Goal: Information Seeking & Learning: Compare options

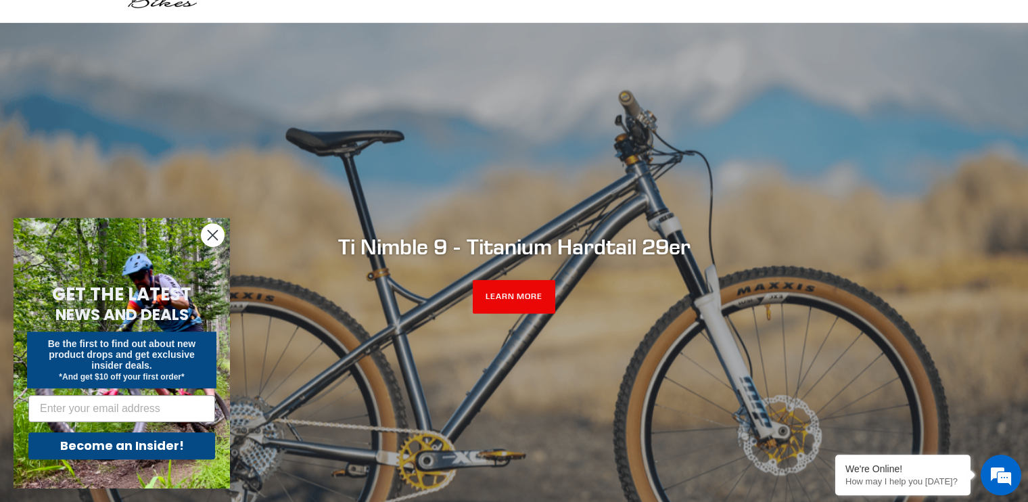
scroll to position [71, 0]
click at [500, 304] on link "LEARN MORE" at bounding box center [514, 296] width 83 height 34
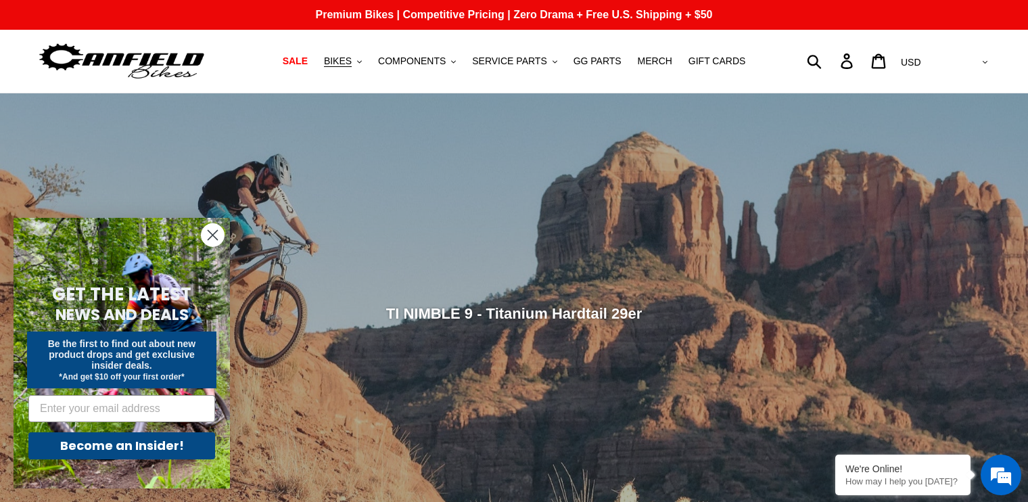
click at [212, 237] on icon "Close dialog" at bounding box center [212, 235] width 9 height 9
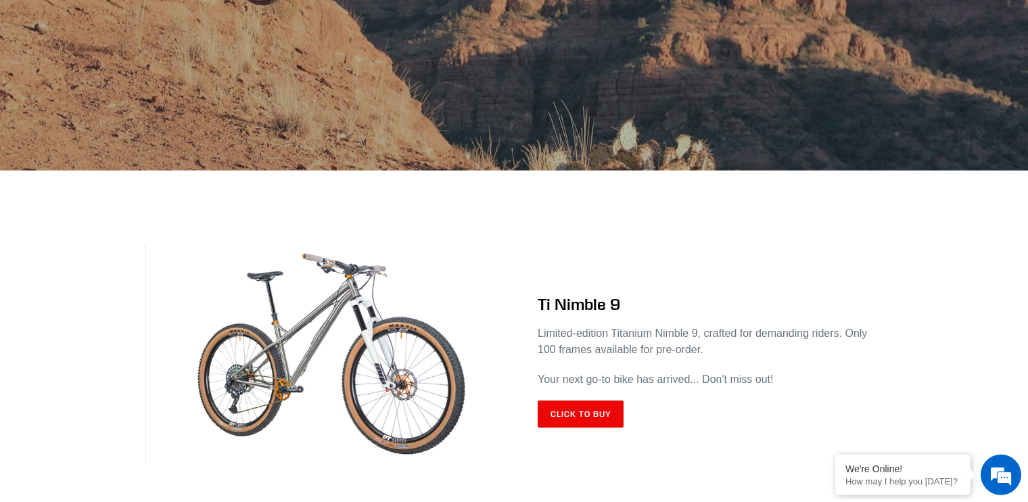
scroll to position [428, 0]
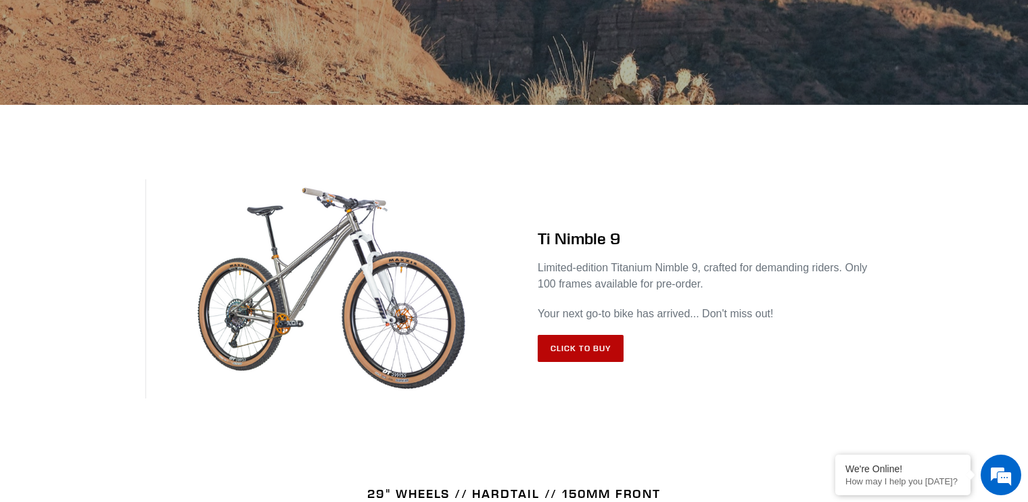
click at [570, 353] on link "Click to Buy" at bounding box center [581, 348] width 86 height 27
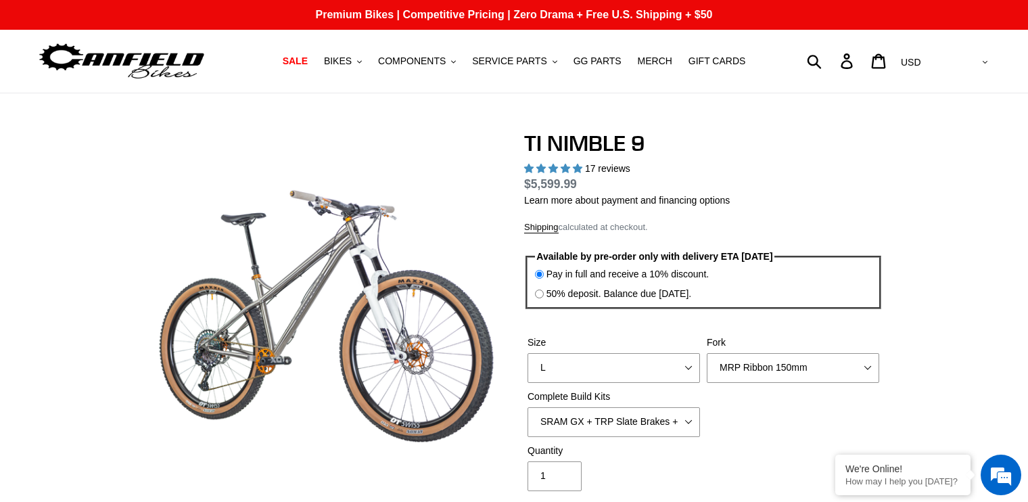
select select "highest-rating"
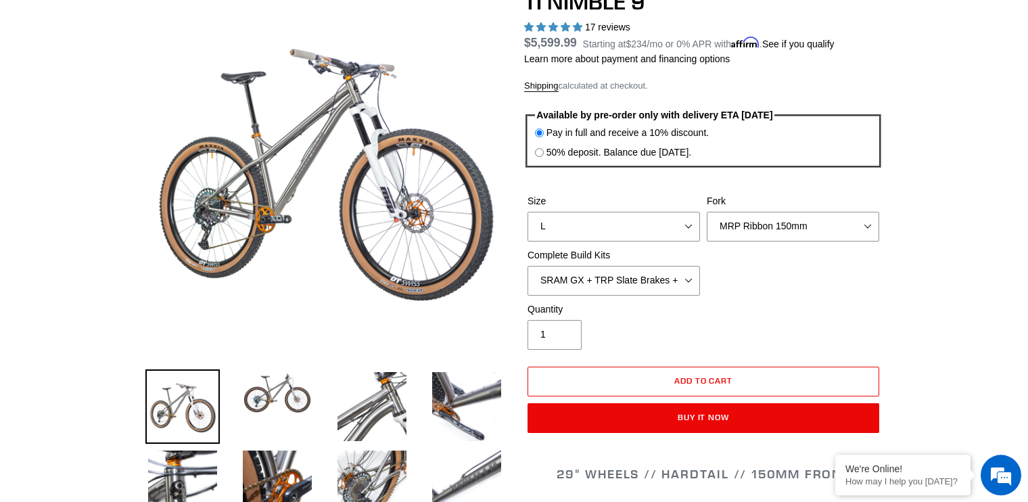
scroll to position [143, 0]
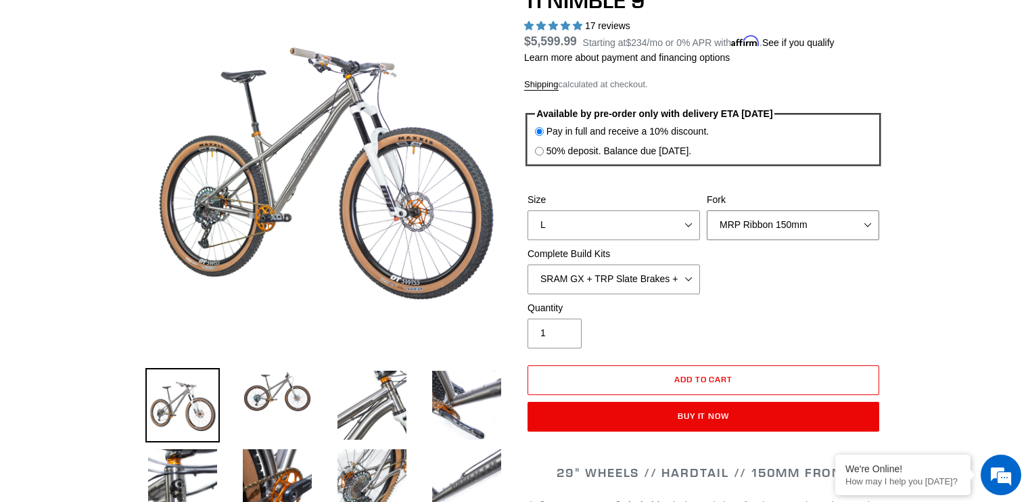
click at [707, 210] on select "MRP Ribbon 150mm RockShox Lyrik 150mm Fox Factory 36 150mm Cane Creek Helm 150m…" at bounding box center [793, 225] width 173 height 30
click option "Fox Factory 36 150mm" at bounding box center [0, 0] width 0 height 0
click at [707, 210] on select "MRP Ribbon 150mm RockShox Lyrik 150mm Fox Factory 36 150mm Cane Creek Helm 150m…" at bounding box center [793, 225] width 173 height 30
click option "MRP Ribbon 150mm" at bounding box center [0, 0] width 0 height 0
click at [707, 210] on select "MRP Ribbon 150mm RockShox Lyrik 150mm Fox Factory 36 150mm Cane Creek Helm 150m…" at bounding box center [793, 225] width 173 height 30
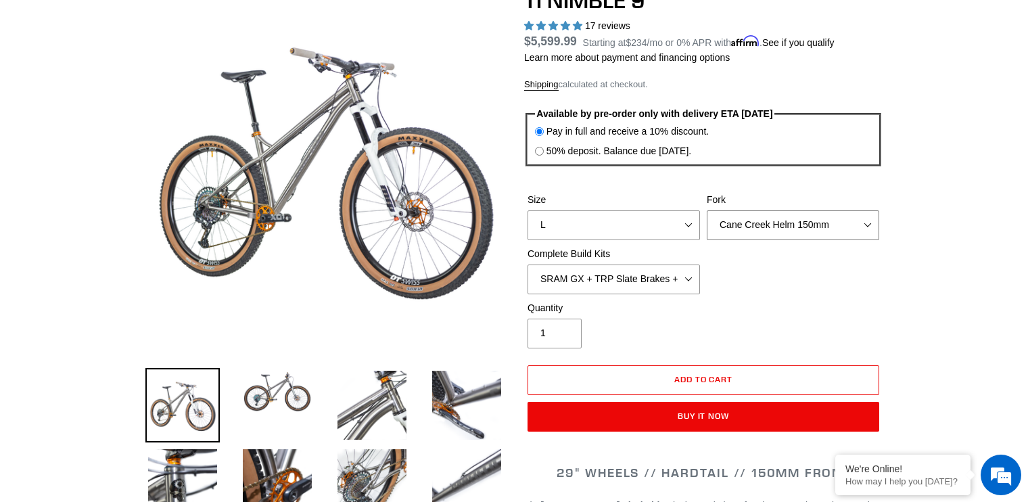
click option "Cane Creek Helm 150mm" at bounding box center [0, 0] width 0 height 0
click at [707, 210] on select "MRP Ribbon 150mm RockShox Lyrik 150mm Fox Factory 36 150mm Cane Creek Helm 150m…" at bounding box center [793, 225] width 173 height 30
click option "Fork - None" at bounding box center [0, 0] width 0 height 0
click at [707, 210] on select "MRP Ribbon 150mm RockShox Lyrik 150mm Fox Factory 36 150mm Cane Creek Helm 150m…" at bounding box center [793, 225] width 173 height 30
select select "Cane Creek Helm 150mm"
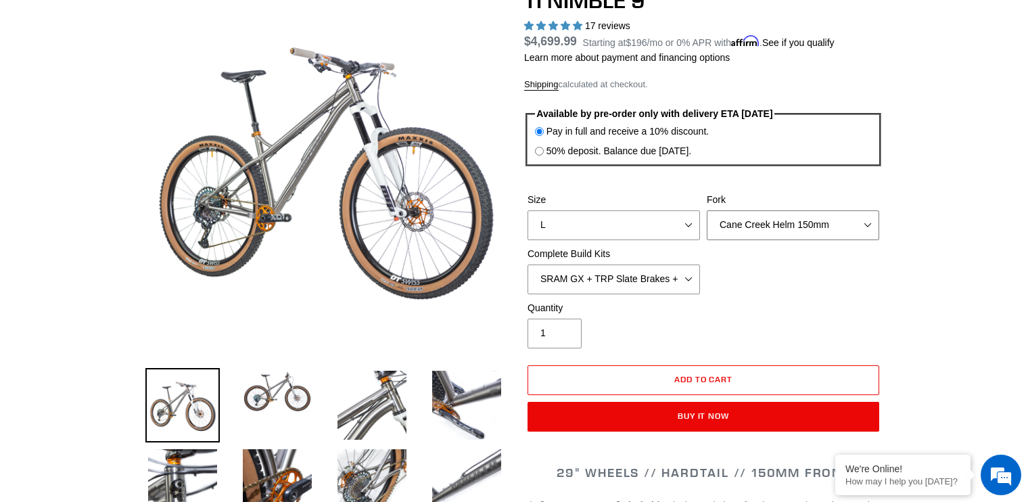
click option "Cane Creek Helm 150mm" at bounding box center [0, 0] width 0 height 0
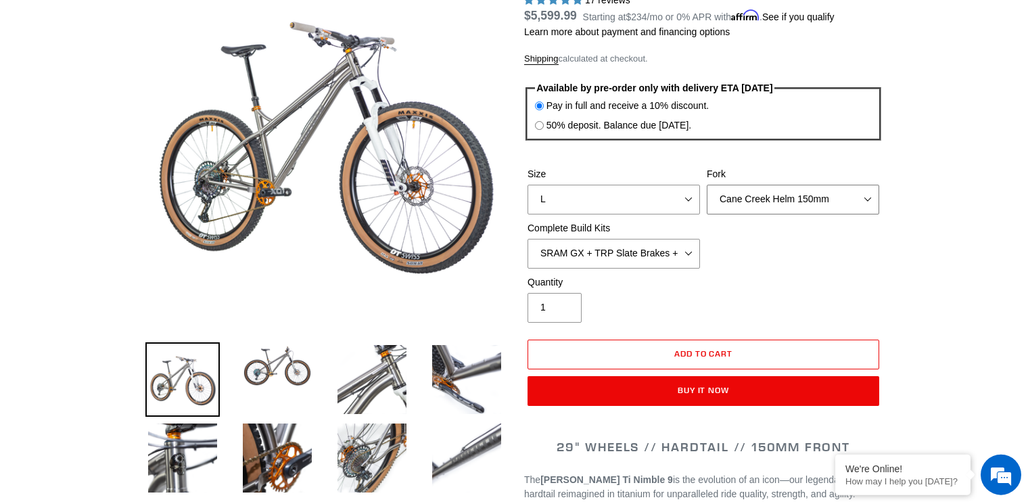
scroll to position [143, 0]
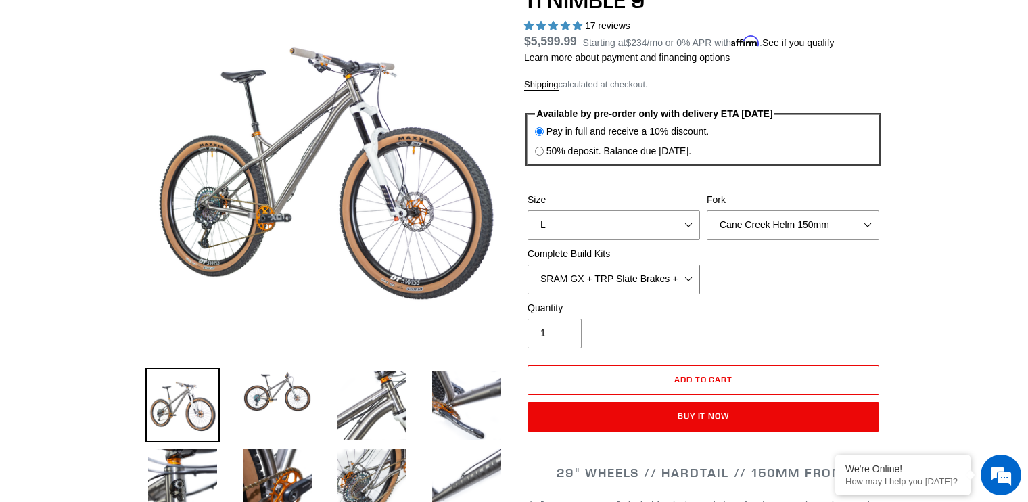
click at [528, 265] on select "SRAM GX + TRP Slate Brakes + Rotors + e13 LG-1 Wheels SHIMANO XT + SHIMANO brak…" at bounding box center [614, 280] width 173 height 30
click option "SHIMANO XT + SHIMANO brakes + Rotors + e13 LG-1 Wheels" at bounding box center [0, 0] width 0 height 0
click at [528, 265] on select "SRAM GX + TRP Slate Brakes + Rotors + e13 LG-1 Wheels SHIMANO XT + SHIMANO brak…" at bounding box center [614, 280] width 173 height 30
click option "SRAM XO + Guide Brakes + Rotors + Atomik AL Wheels" at bounding box center [0, 0] width 0 height 0
click at [528, 265] on select "SRAM GX + TRP Slate Brakes + Rotors + e13 LG-1 Wheels SHIMANO XT + SHIMANO brak…" at bounding box center [614, 280] width 173 height 30
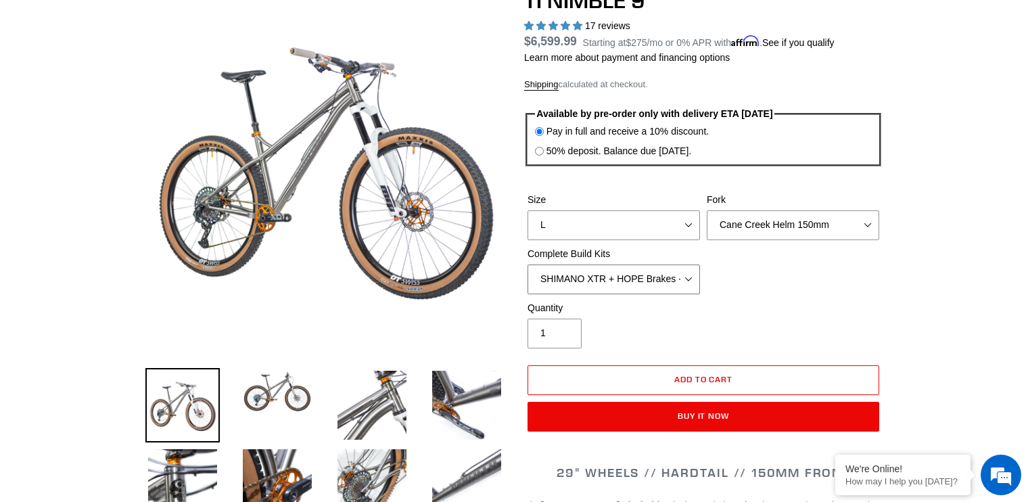
click option "SHIMANO XTR + HOPE Brakes + DT Swiss Carbon Wheels" at bounding box center [0, 0] width 0 height 0
click at [528, 265] on select "SRAM GX + TRP Slate Brakes + Rotors + e13 LG-1 Wheels SHIMANO XT + SHIMANO brak…" at bounding box center [614, 280] width 173 height 30
click option "Complete Build Kit - None (Contact us for Custom Builds)" at bounding box center [0, 0] width 0 height 0
click at [528, 265] on select "SRAM GX + TRP Slate Brakes + Rotors + e13 LG-1 Wheels SHIMANO XT + SHIMANO brak…" at bounding box center [614, 280] width 173 height 30
select select "SHIMANO XT + SHIMANO brakes + Rotors + e13 LG-1 Wheels"
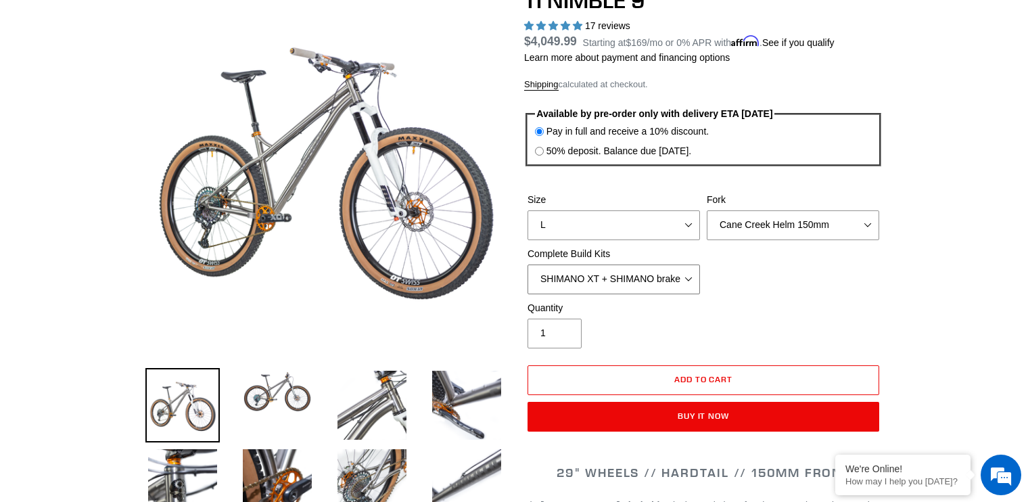
click option "SHIMANO XT + SHIMANO brakes + Rotors + e13 LG-1 Wheels" at bounding box center [0, 0] width 0 height 0
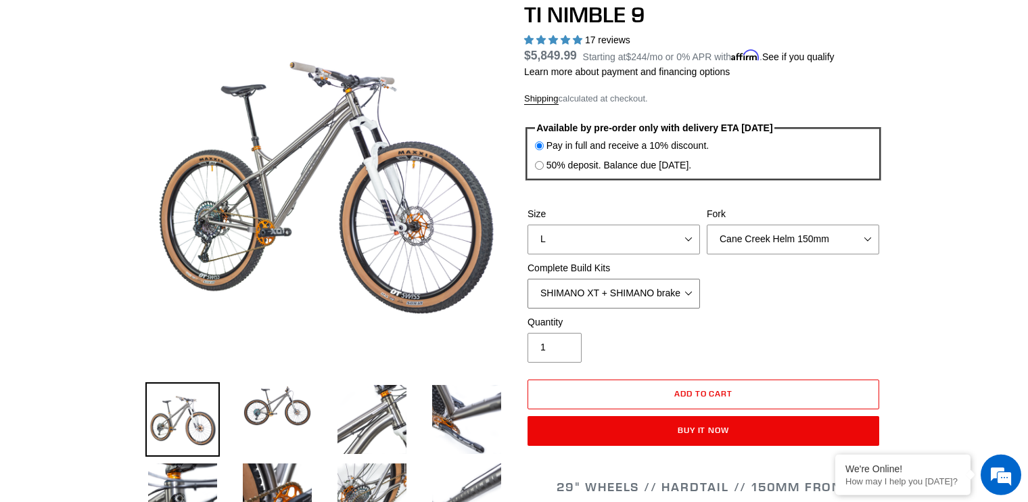
scroll to position [286, 0]
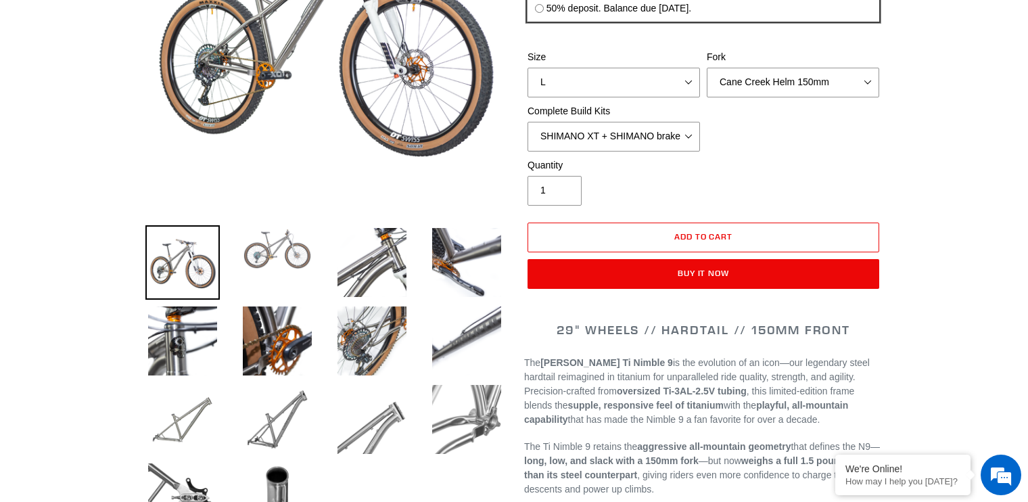
click at [305, 255] on img at bounding box center [277, 248] width 74 height 47
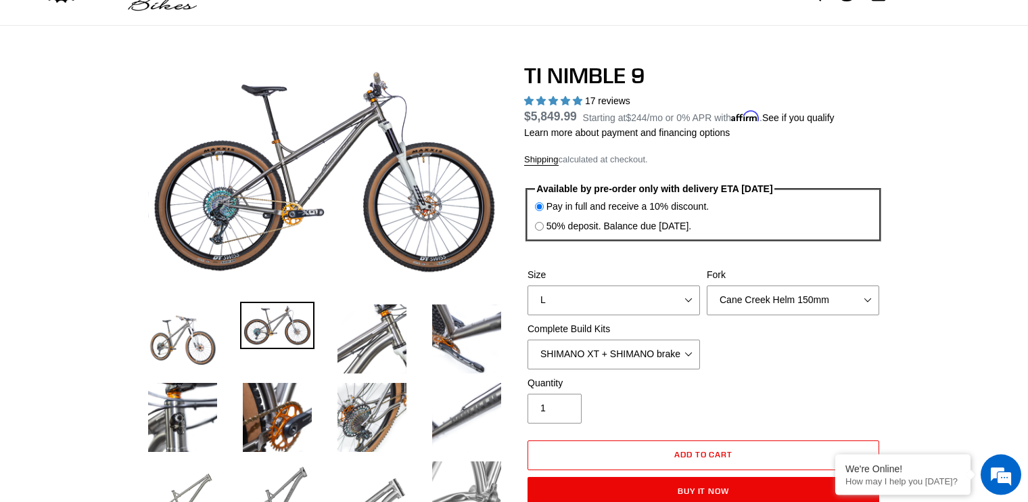
scroll to position [0, 0]
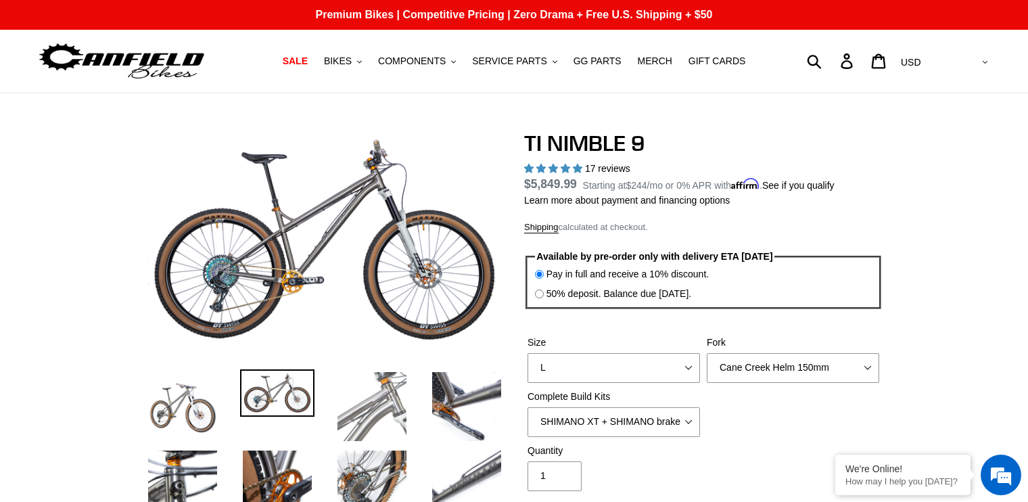
click at [397, 394] on img at bounding box center [372, 406] width 74 height 74
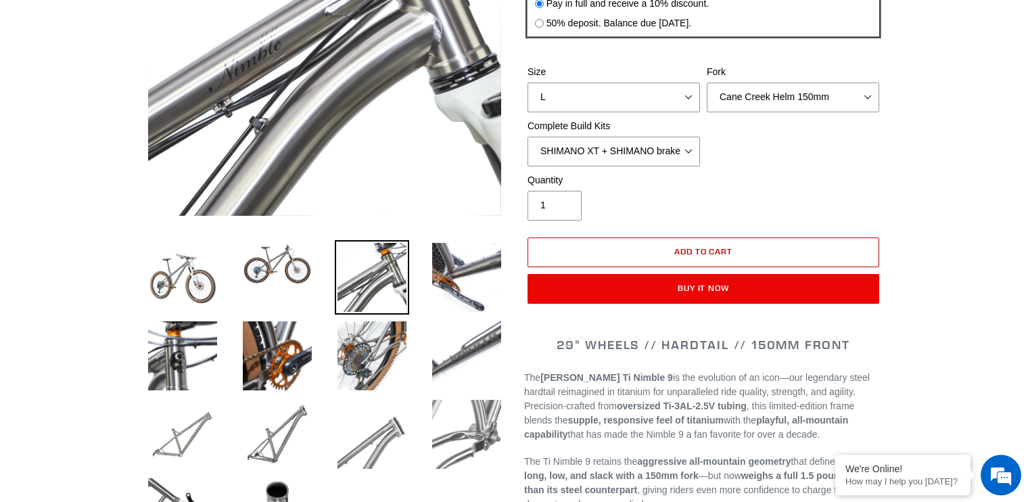
scroll to position [357, 0]
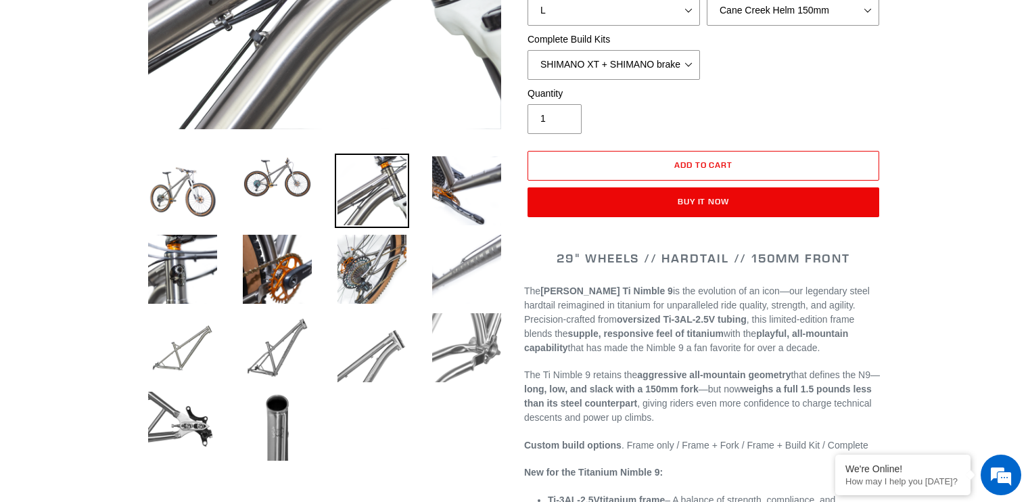
click at [480, 264] on img at bounding box center [467, 269] width 74 height 74
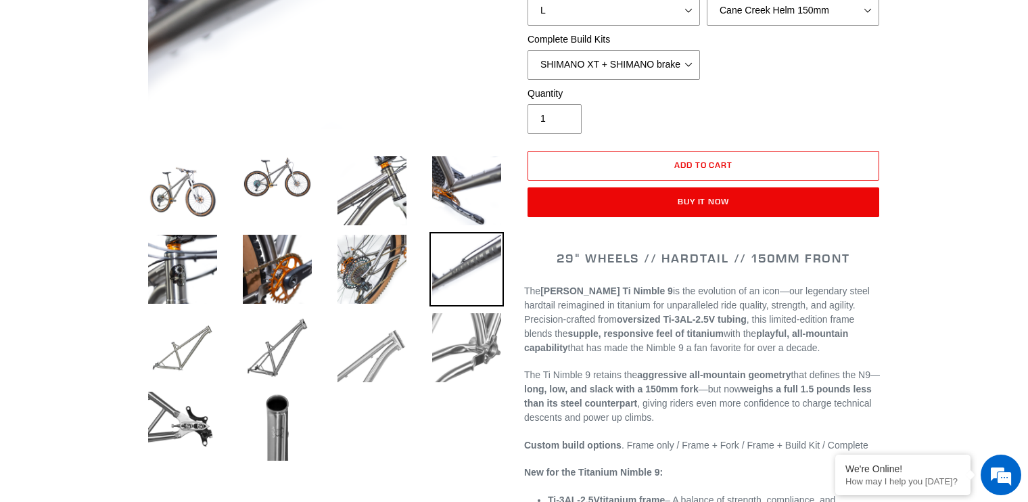
click at [399, 345] on img at bounding box center [372, 348] width 74 height 74
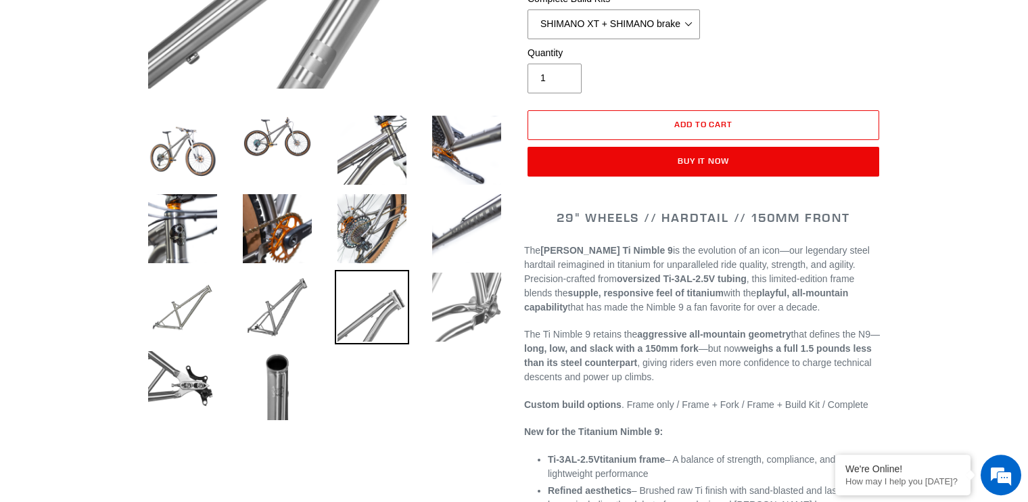
scroll to position [428, 0]
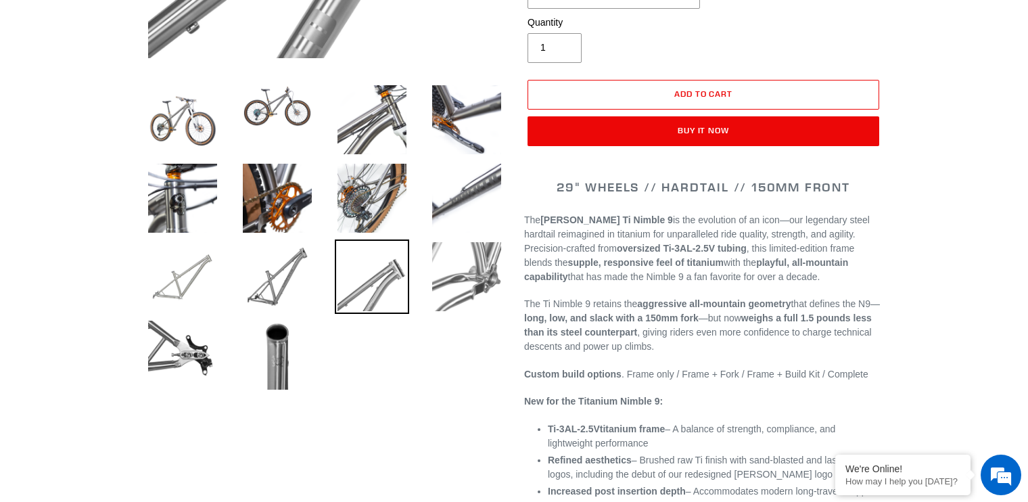
click at [189, 279] on img at bounding box center [182, 277] width 74 height 74
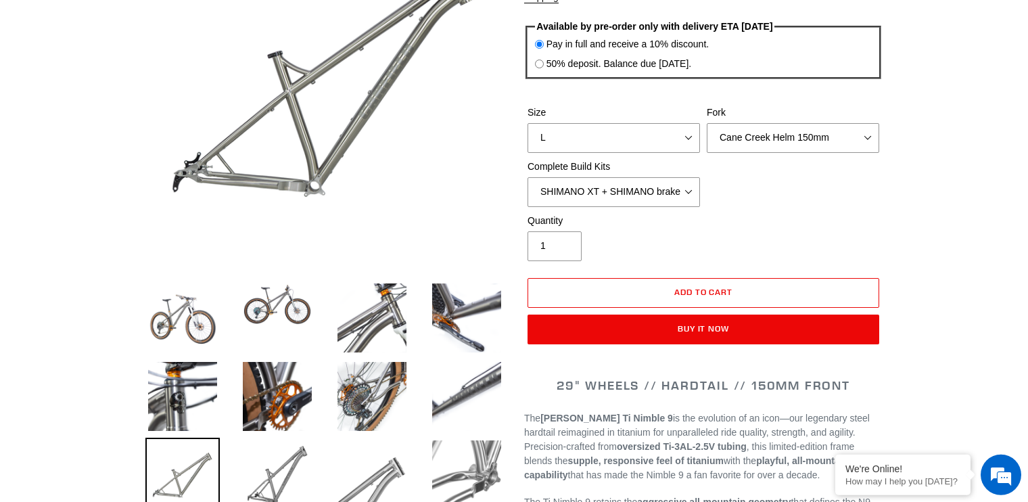
scroll to position [286, 0]
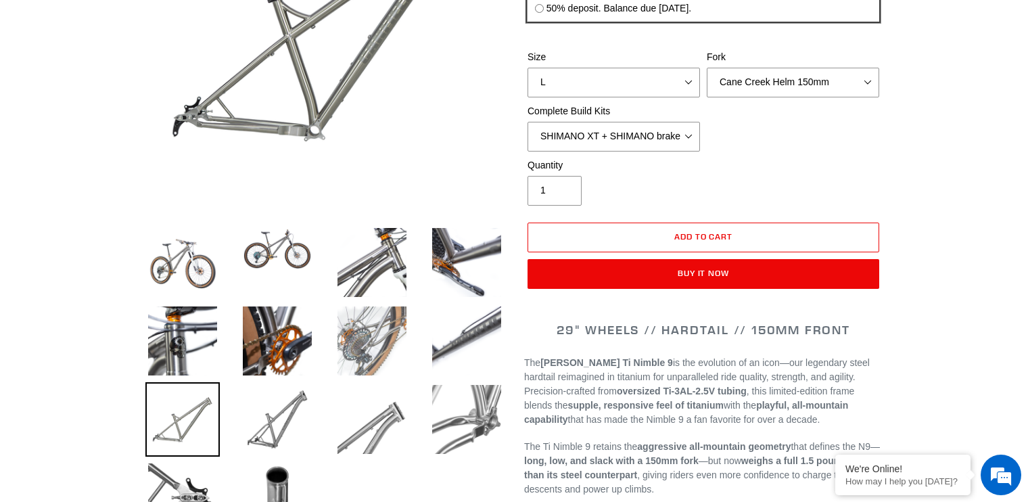
click at [367, 342] on img at bounding box center [372, 341] width 74 height 74
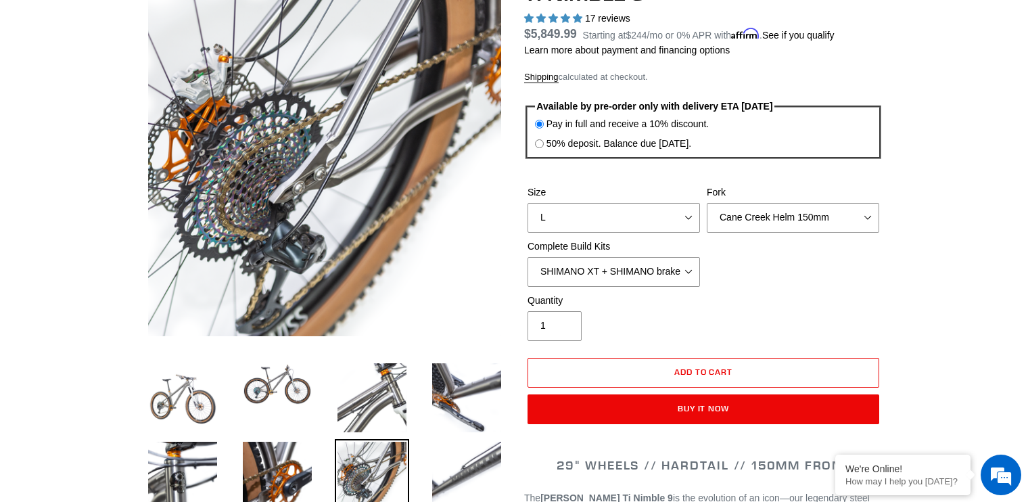
scroll to position [0, 0]
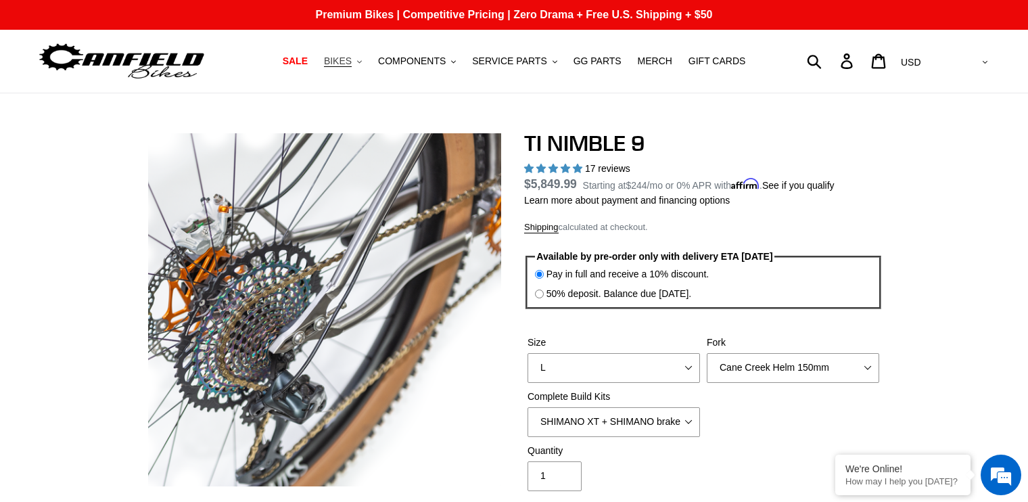
click at [352, 62] on span "BIKES" at bounding box center [338, 61] width 28 height 12
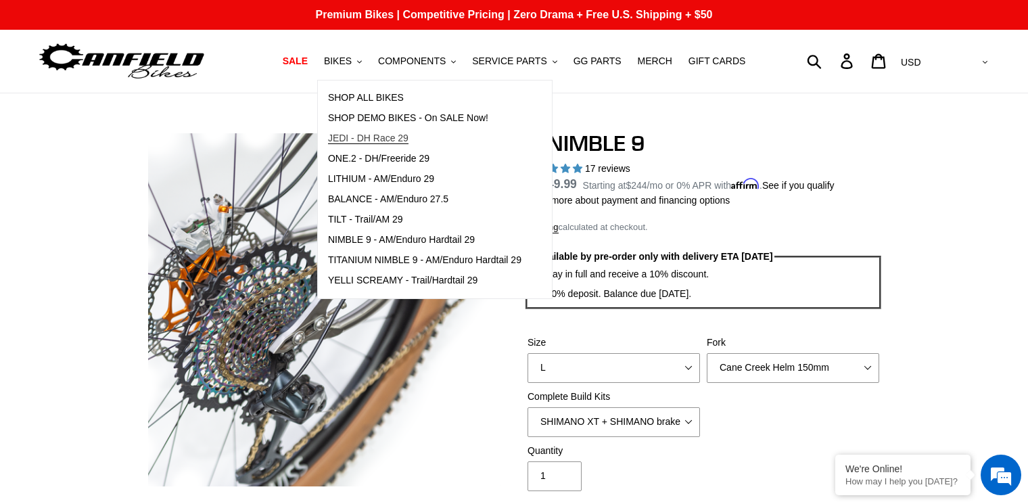
click at [376, 141] on span "JEDI - DH Race 29" at bounding box center [368, 139] width 81 height 12
click at [408, 164] on span "ONE.2 - DH/Freeride 29" at bounding box center [378, 159] width 101 height 12
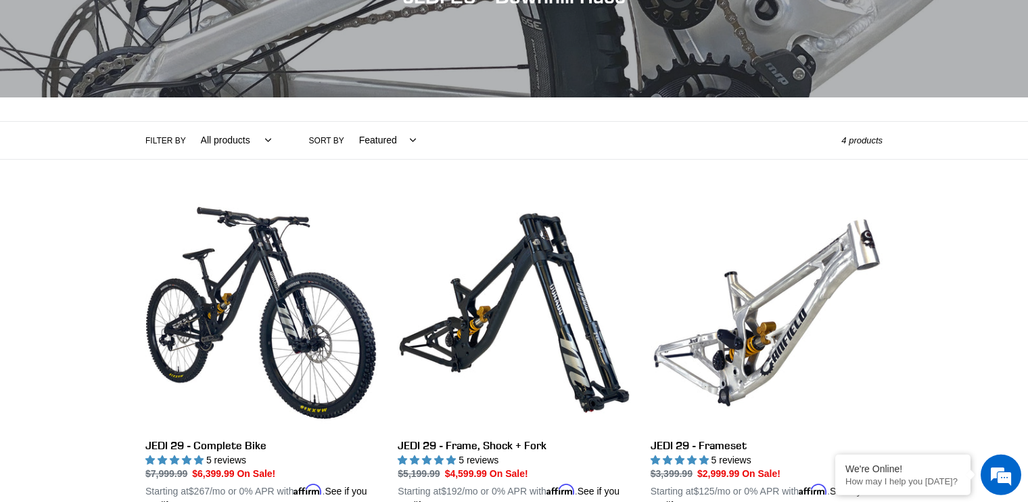
scroll to position [286, 0]
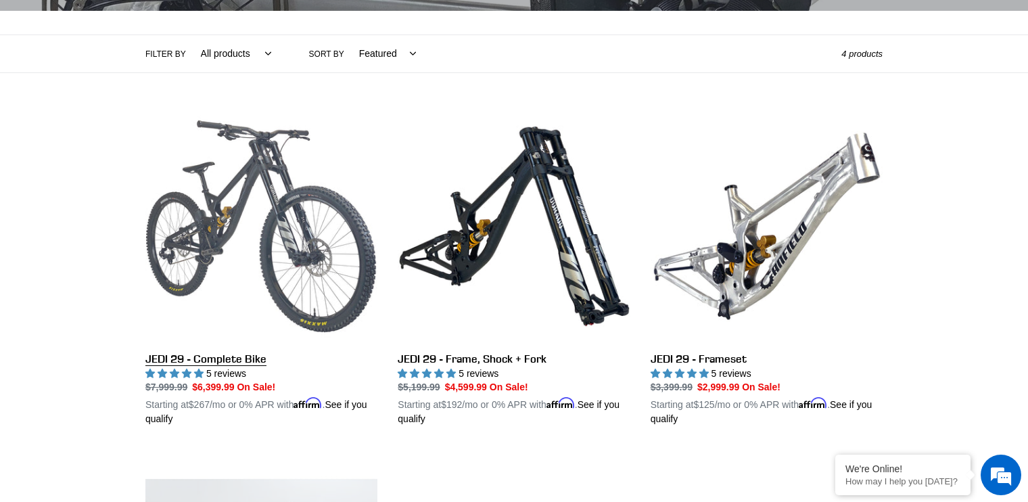
click at [222, 360] on link "JEDI 29 - Complete Bike" at bounding box center [261, 268] width 232 height 317
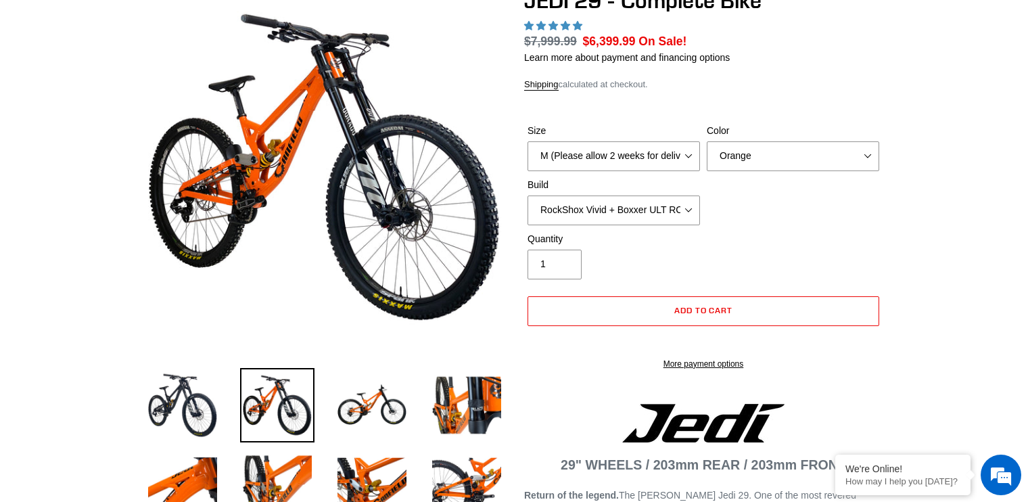
select select "highest-rating"
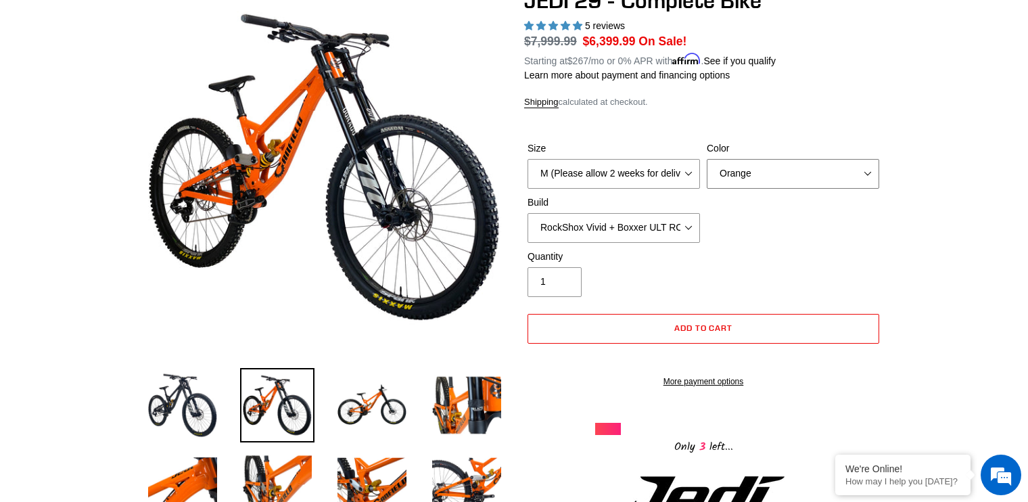
click at [707, 159] on select "Orange Stealth Black Raw" at bounding box center [793, 174] width 173 height 30
click at [858, 124] on form "Size M (Please allow 2 weeks for delivery) L (Please allow 2 weeks for delivery…" at bounding box center [703, 260] width 359 height 281
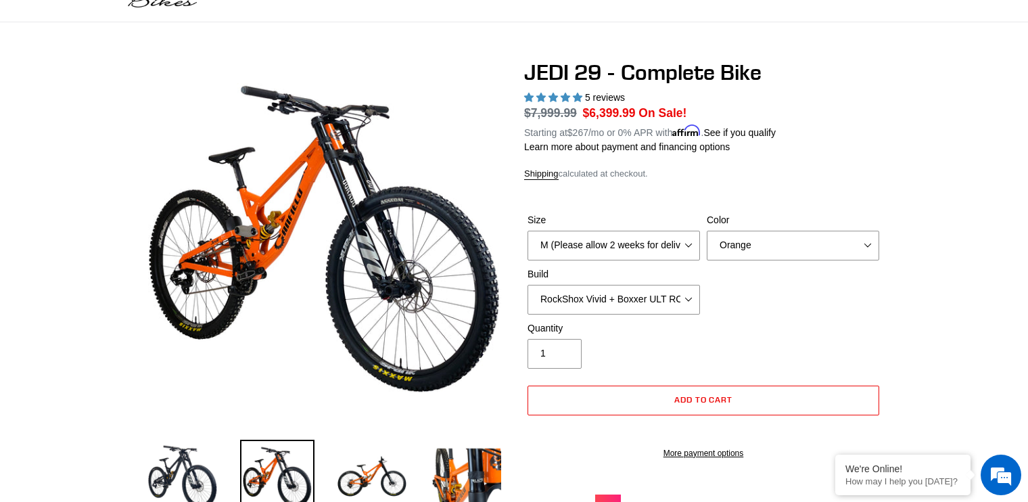
scroll to position [0, 0]
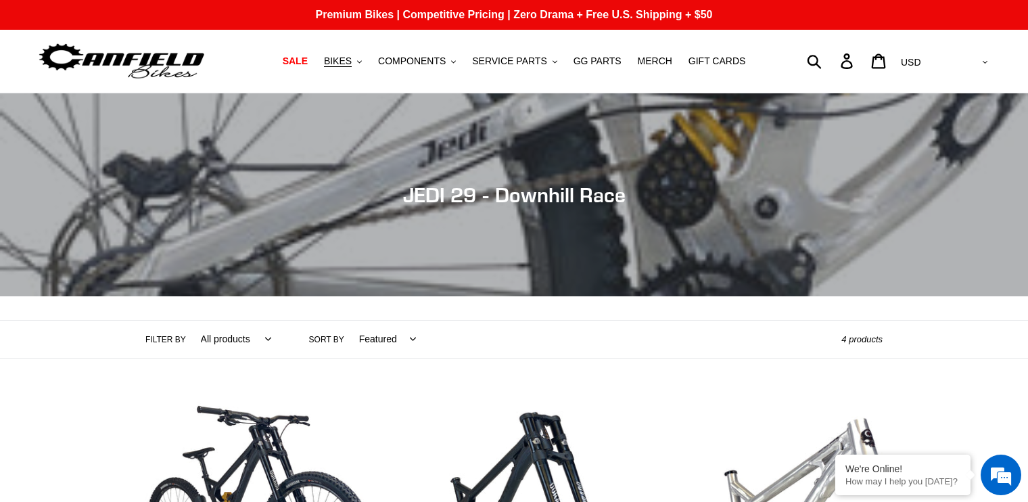
scroll to position [286, 0]
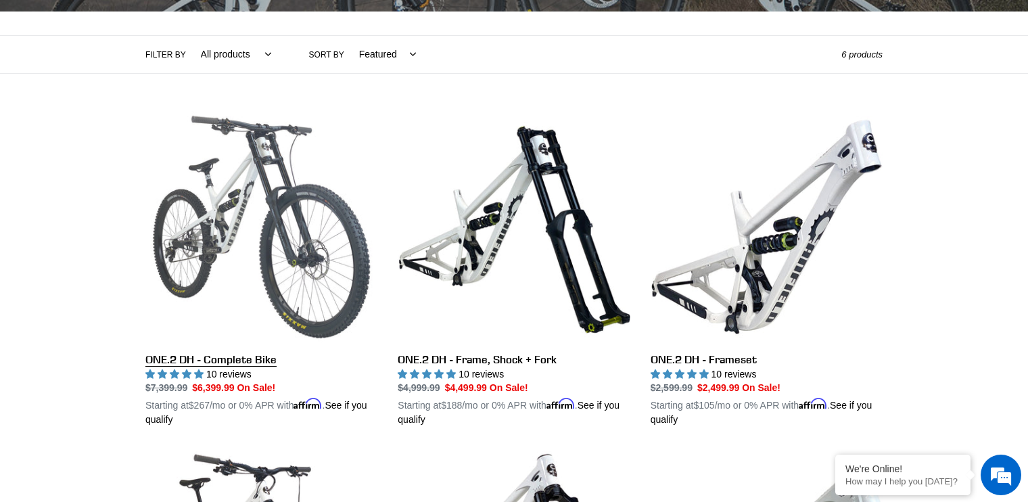
scroll to position [286, 0]
click at [218, 359] on link "ONE.2 DH - Complete Bike" at bounding box center [261, 268] width 232 height 317
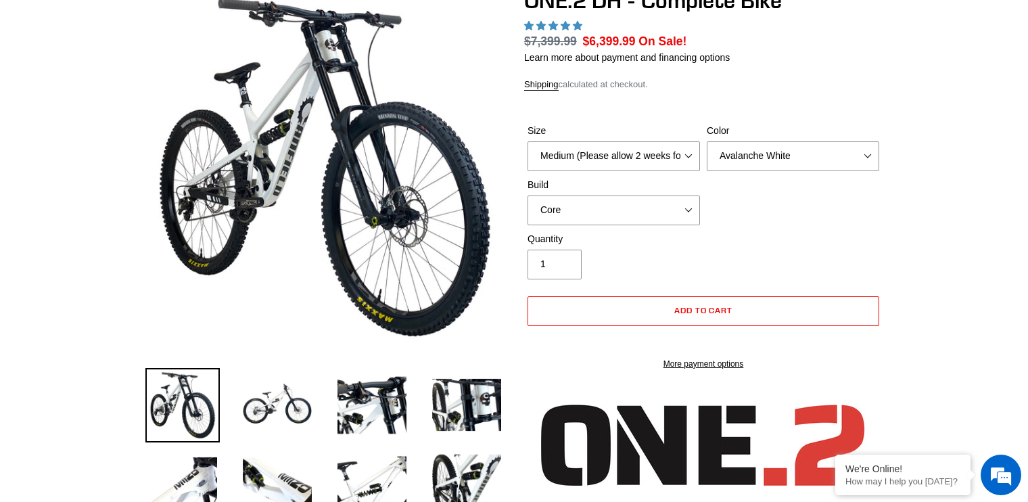
select select "highest-rating"
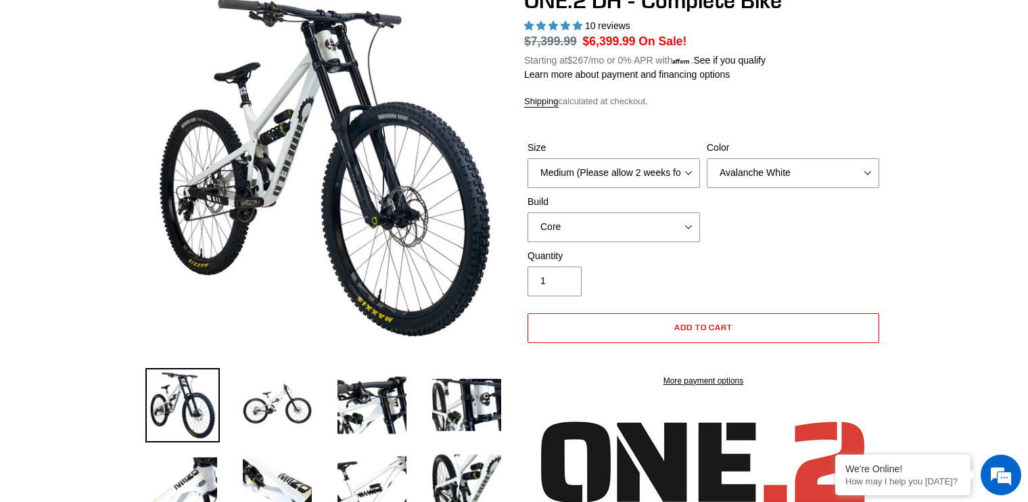
scroll to position [143, 0]
click at [707, 158] on select "Avalanche White Bentonite Grey" at bounding box center [793, 173] width 173 height 30
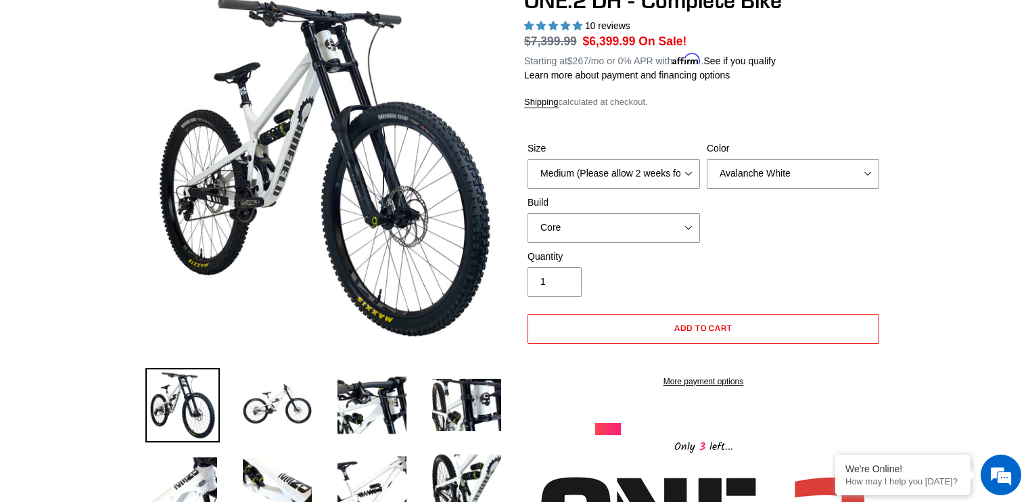
click at [813, 142] on label "Color" at bounding box center [793, 148] width 173 height 14
click at [813, 159] on select "Avalanche White Bentonite Grey" at bounding box center [793, 174] width 173 height 30
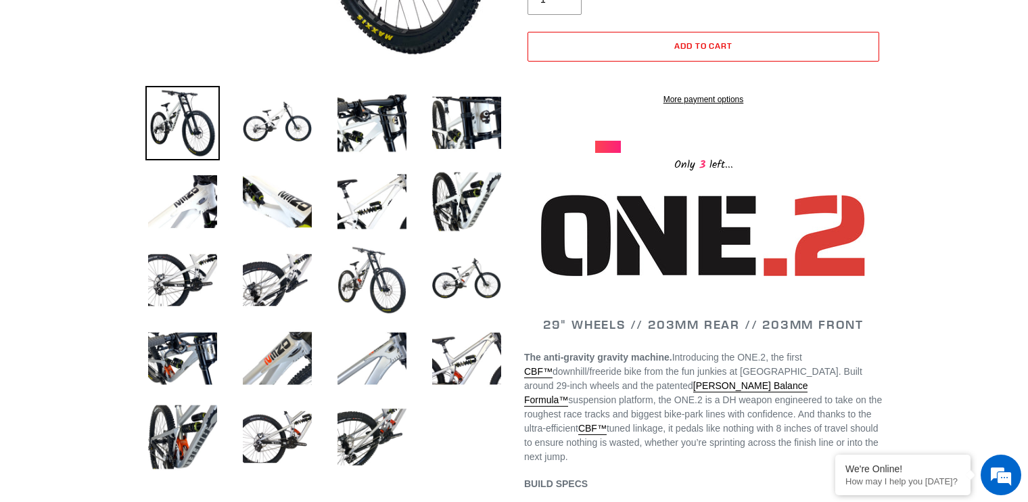
scroll to position [500, 0]
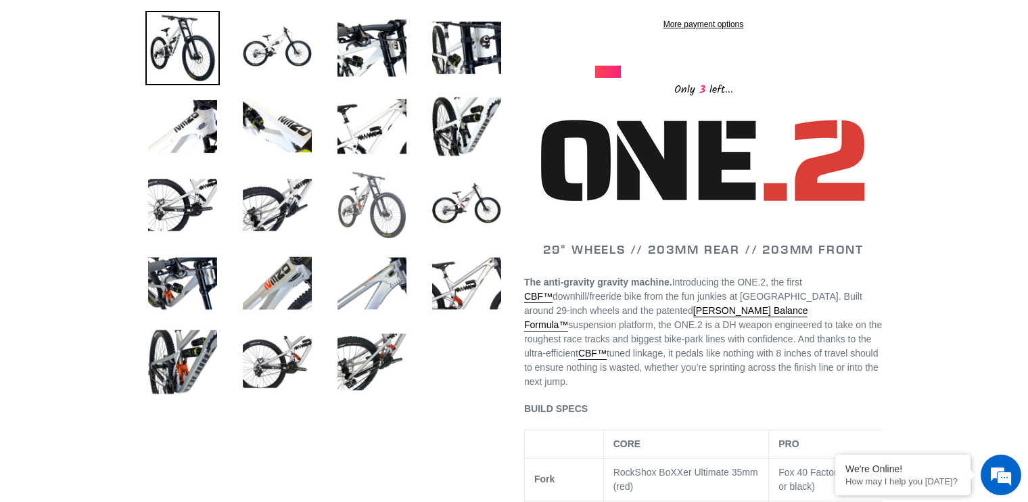
click at [363, 213] on img at bounding box center [372, 205] width 74 height 74
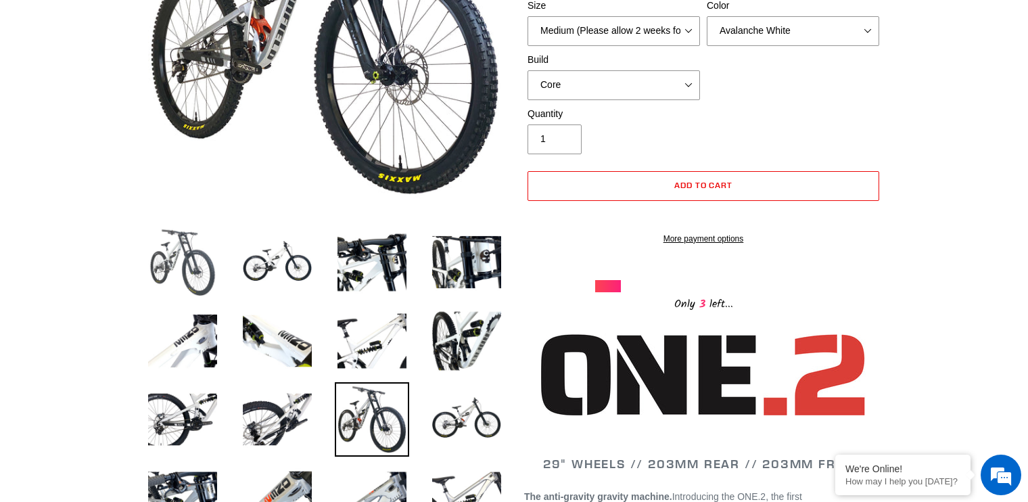
scroll to position [0, 0]
click at [179, 254] on img at bounding box center [182, 262] width 74 height 74
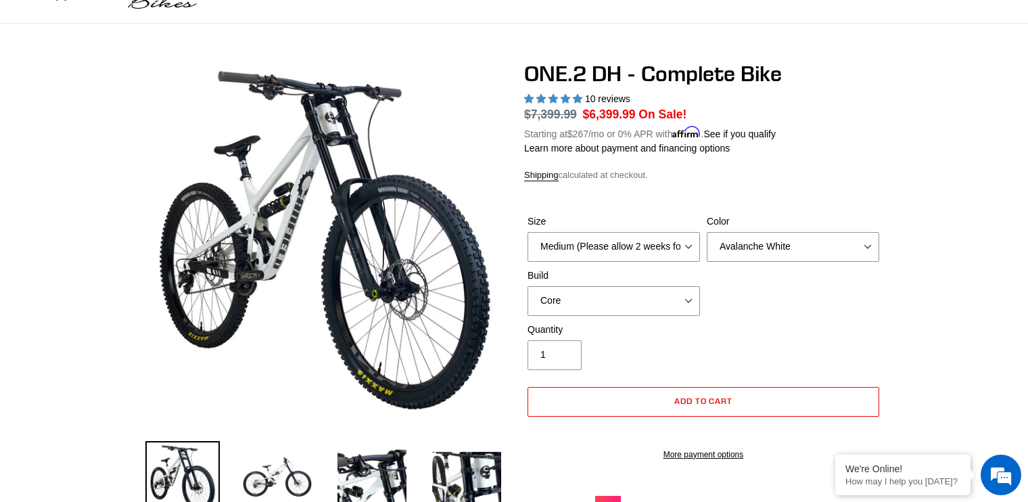
scroll to position [286, 0]
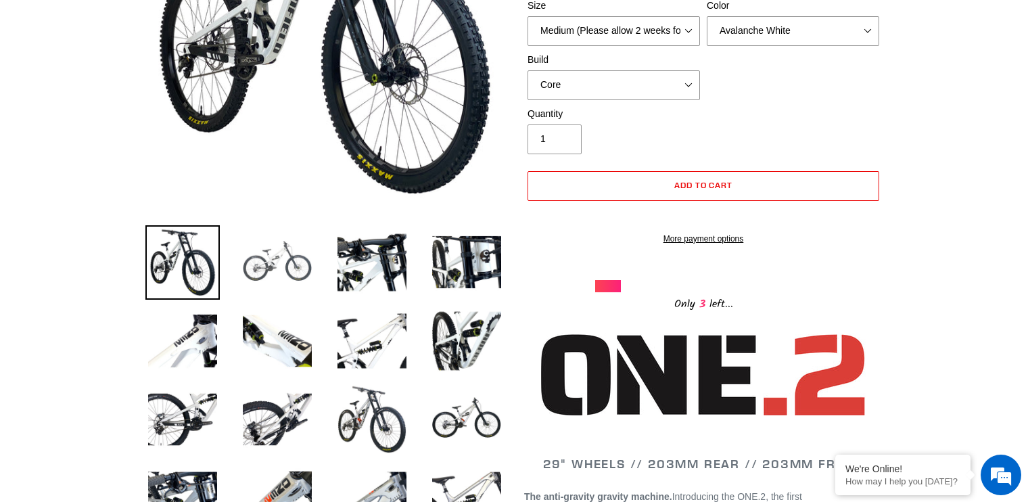
click at [256, 265] on img at bounding box center [277, 262] width 74 height 74
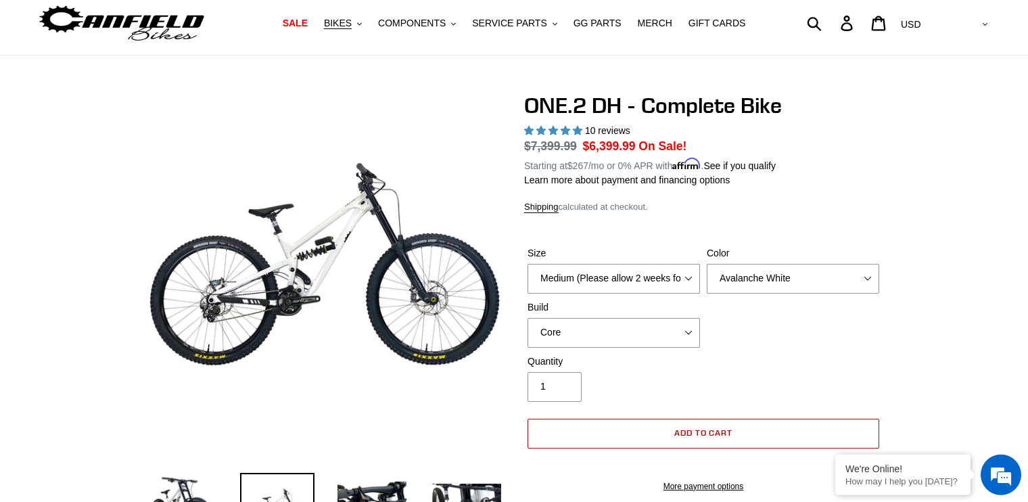
scroll to position [0, 0]
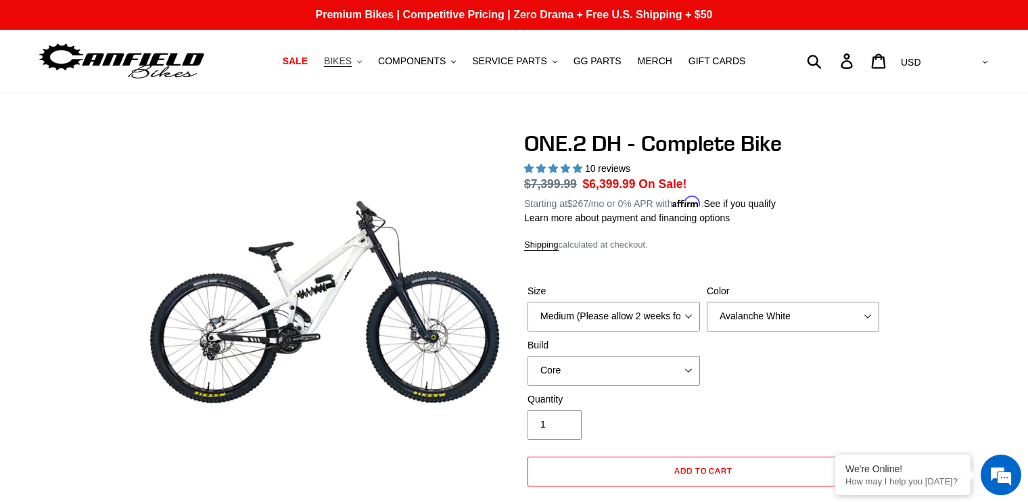
click at [352, 67] on span "BIKES" at bounding box center [338, 61] width 28 height 12
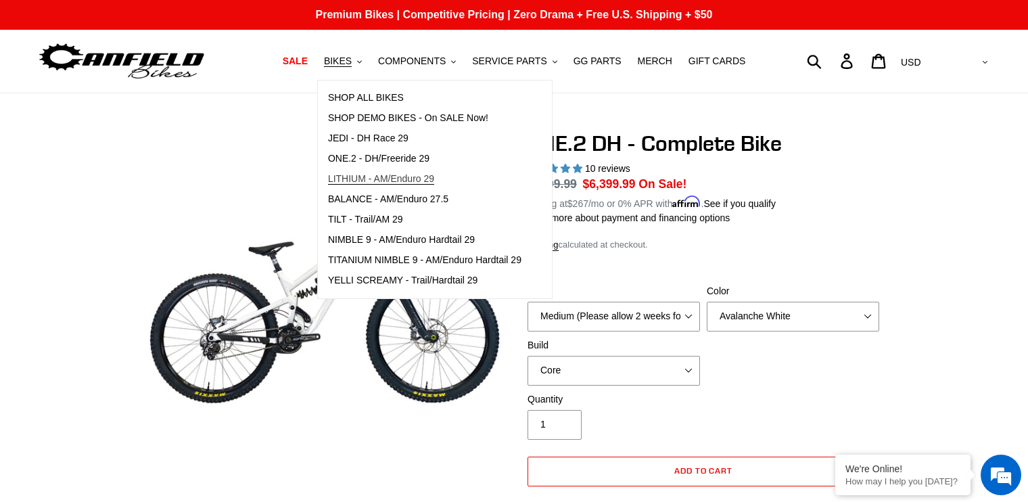
click at [382, 179] on span "LITHIUM - AM/Enduro 29" at bounding box center [381, 179] width 106 height 12
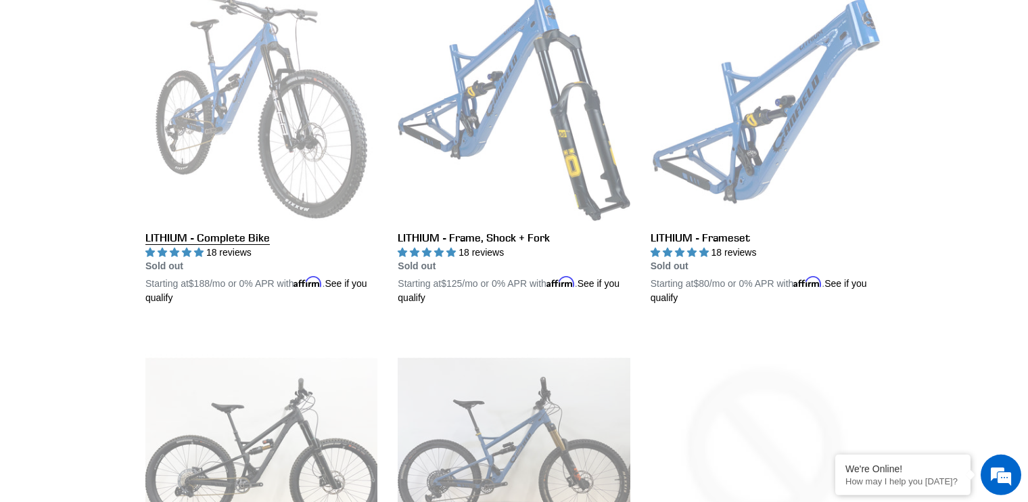
scroll to position [428, 0]
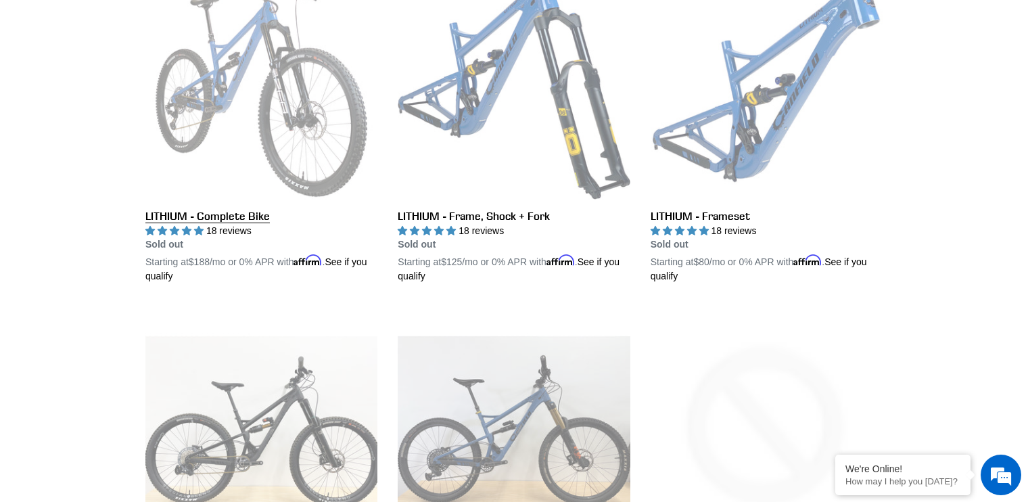
click at [206, 219] on link "LITHIUM - Complete Bike" at bounding box center [261, 126] width 232 height 317
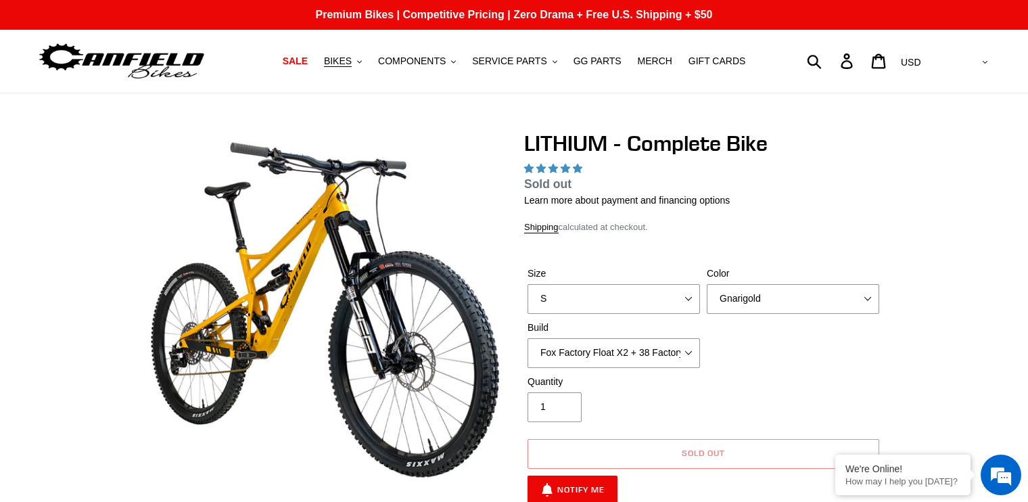
select select "highest-rating"
select select "Blue Velvet"
click option "Blue Velvet" at bounding box center [0, 0] width 0 height 0
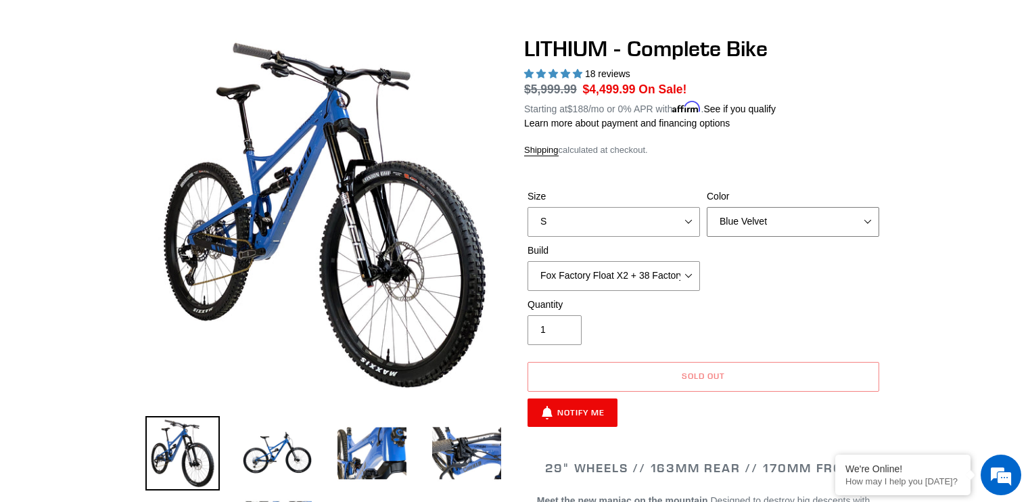
scroll to position [286, 0]
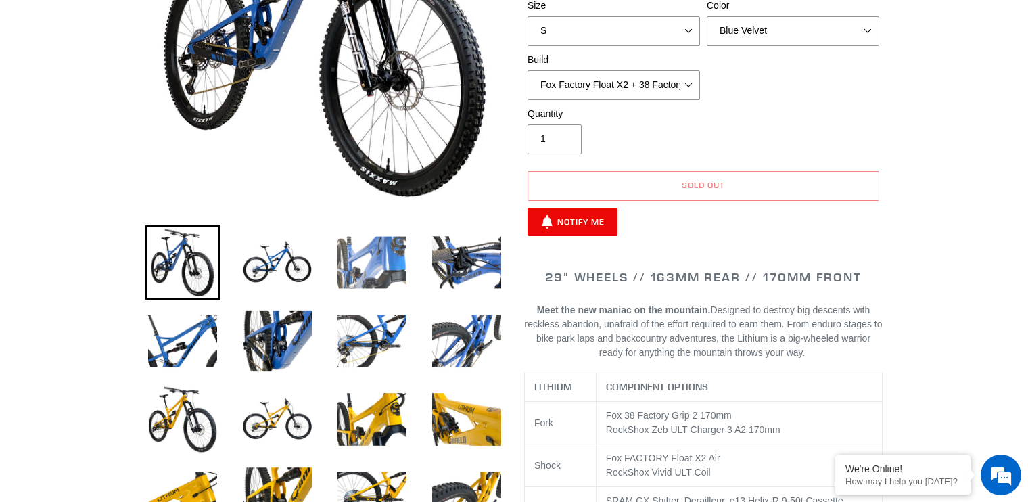
click at [377, 259] on img at bounding box center [372, 262] width 74 height 74
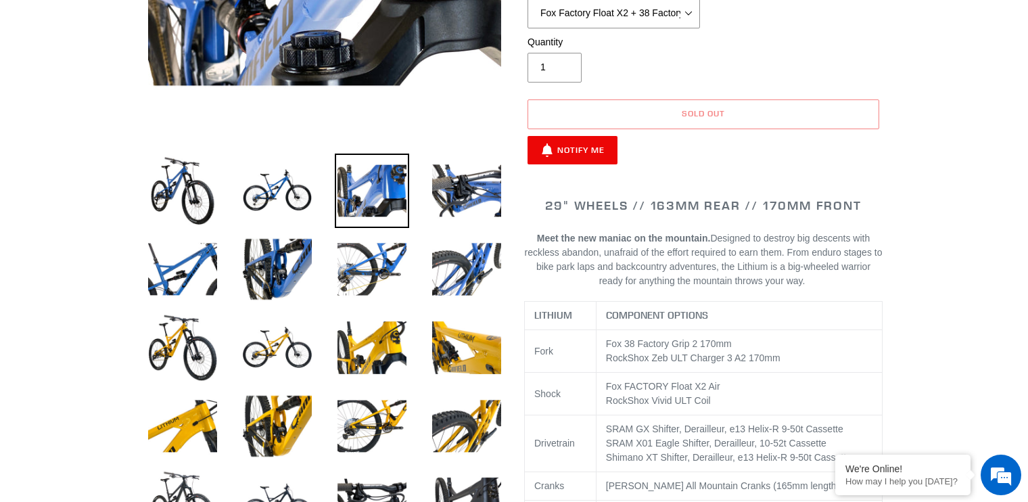
scroll to position [500, 0]
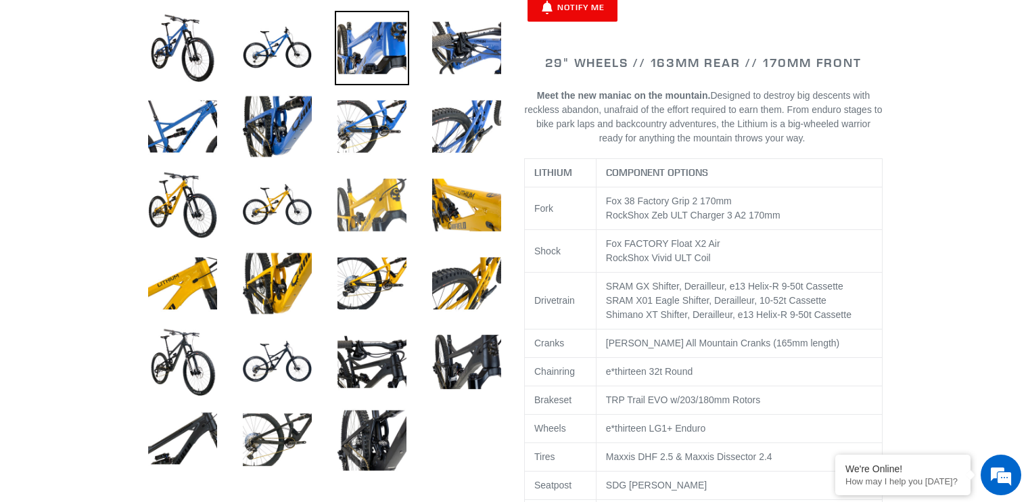
click at [376, 204] on img at bounding box center [372, 205] width 74 height 74
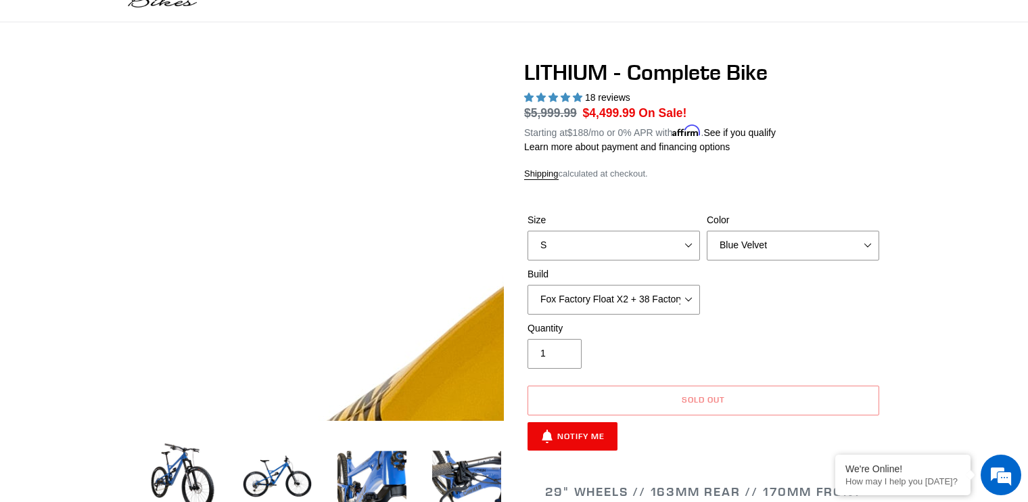
scroll to position [0, 0]
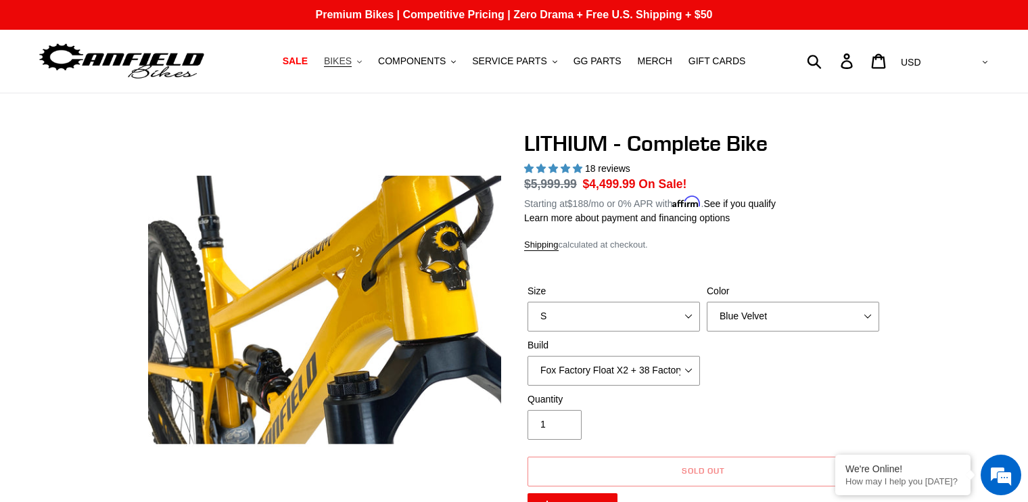
click at [369, 66] on button "BIKES .cls-1{fill:#231f20}" at bounding box center [342, 61] width 51 height 18
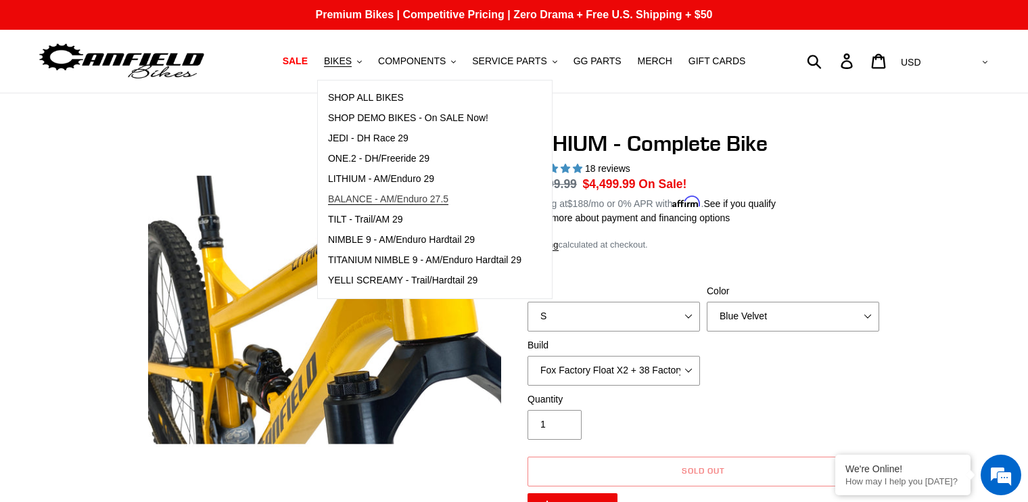
click at [385, 202] on span "BALANCE - AM/Enduro 27.5" at bounding box center [388, 200] width 120 height 12
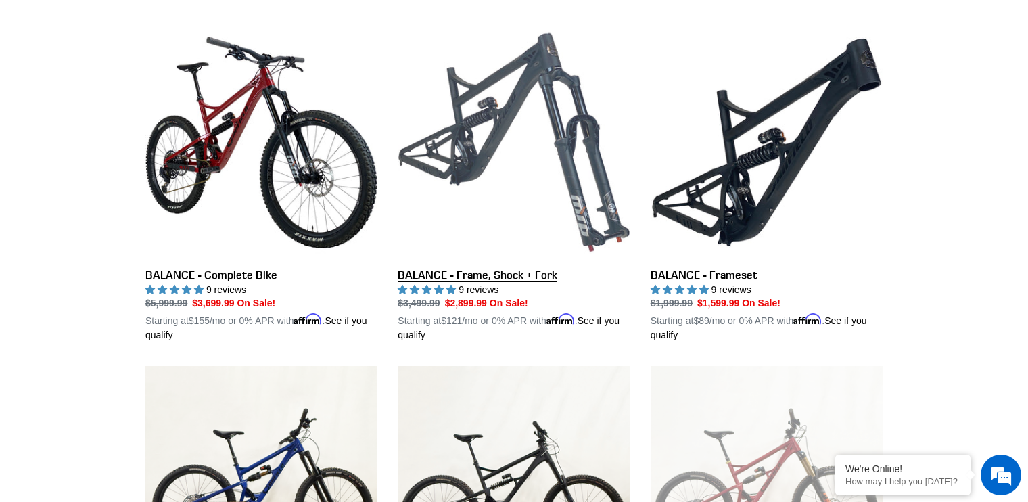
scroll to position [428, 0]
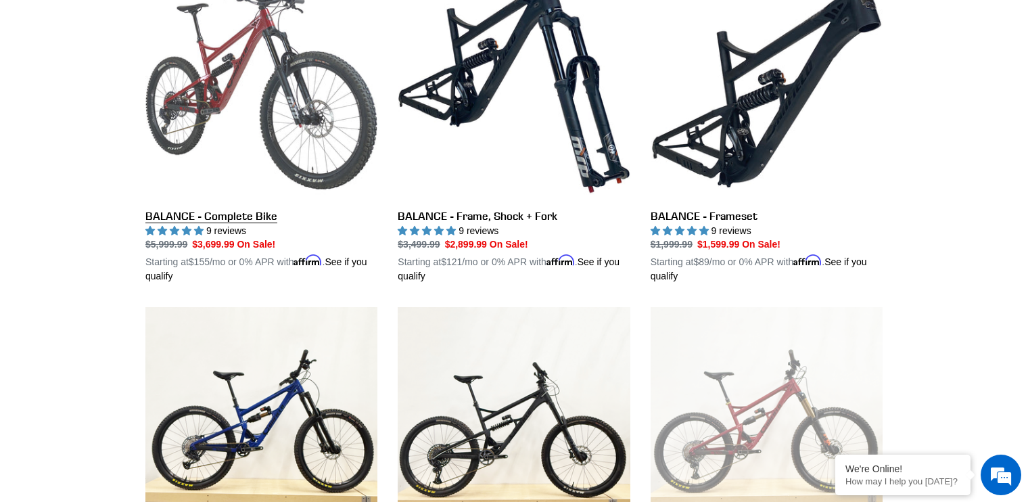
click at [211, 207] on link "BALANCE - Complete Bike" at bounding box center [261, 126] width 232 height 317
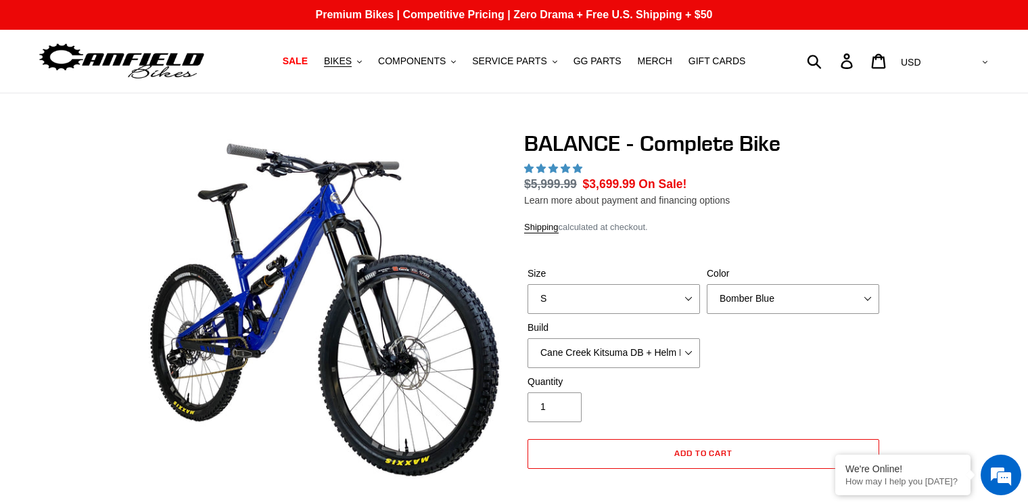
select select "highest-rating"
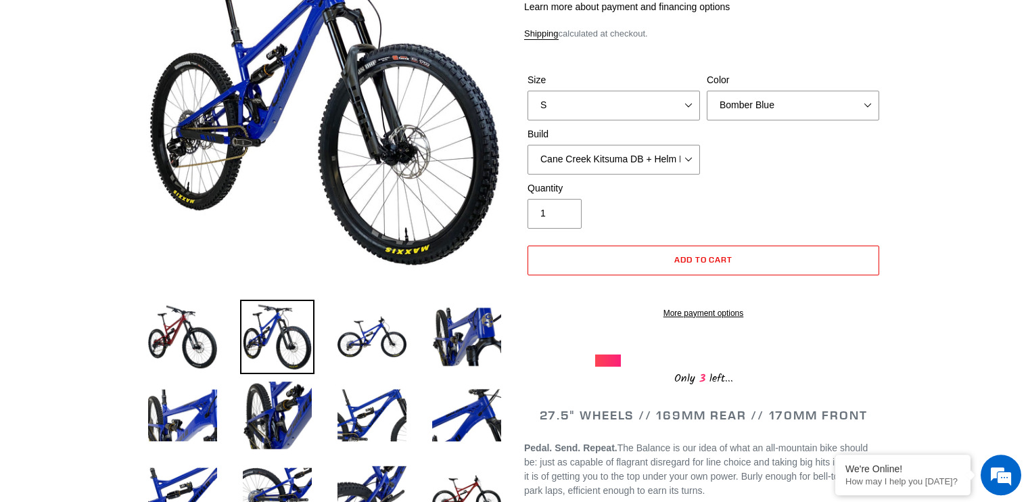
scroll to position [286, 0]
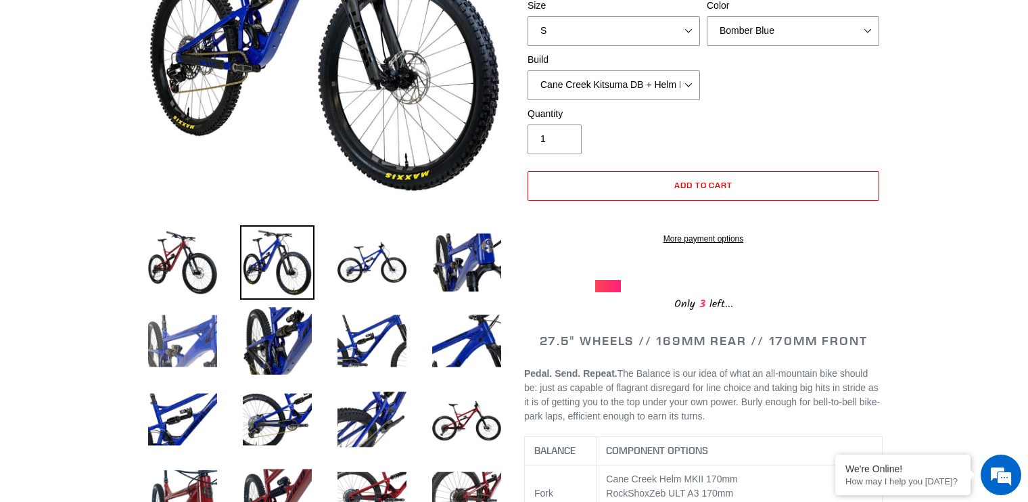
click at [209, 340] on img at bounding box center [182, 341] width 74 height 74
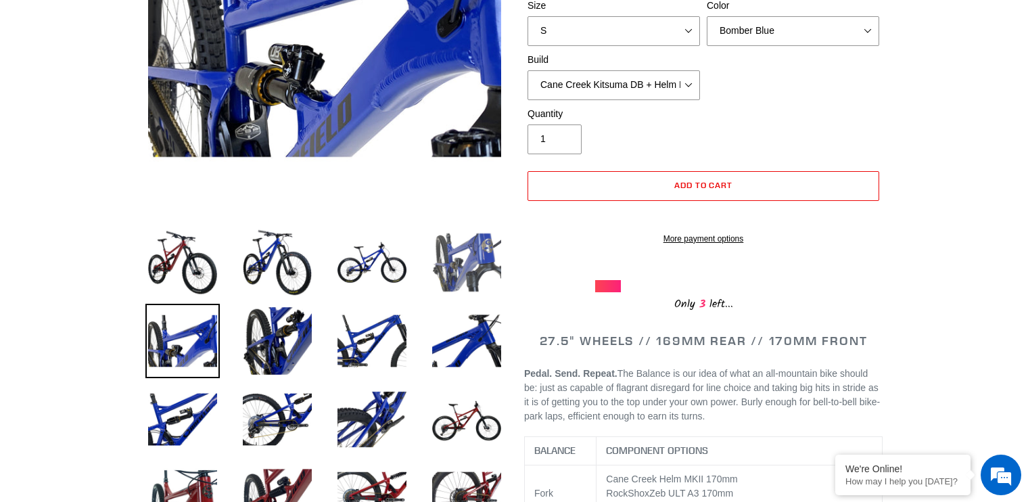
click at [466, 264] on img at bounding box center [467, 262] width 74 height 74
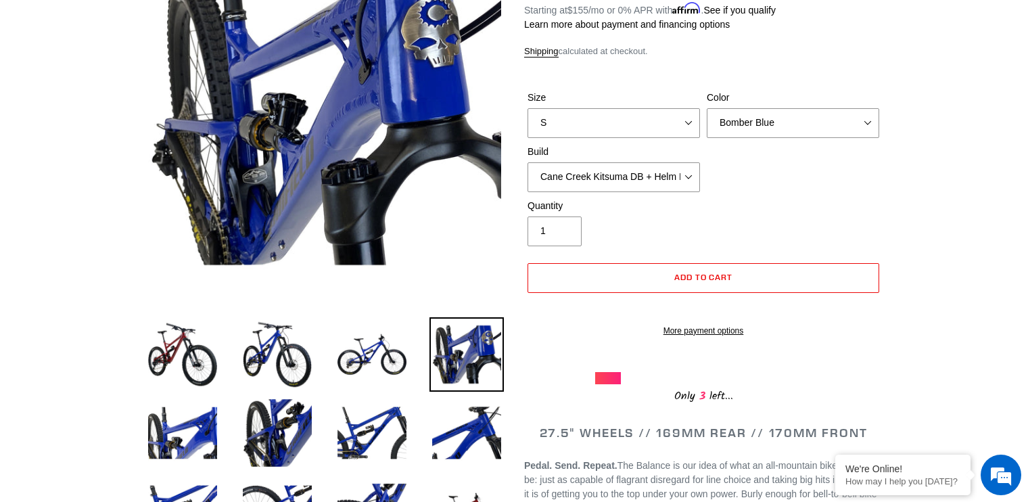
scroll to position [214, 0]
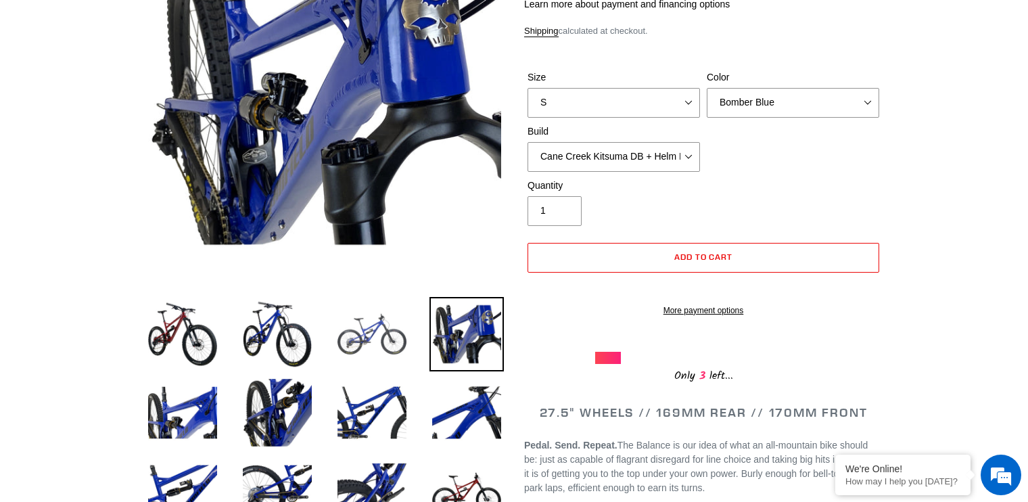
click at [386, 329] on img at bounding box center [372, 334] width 74 height 74
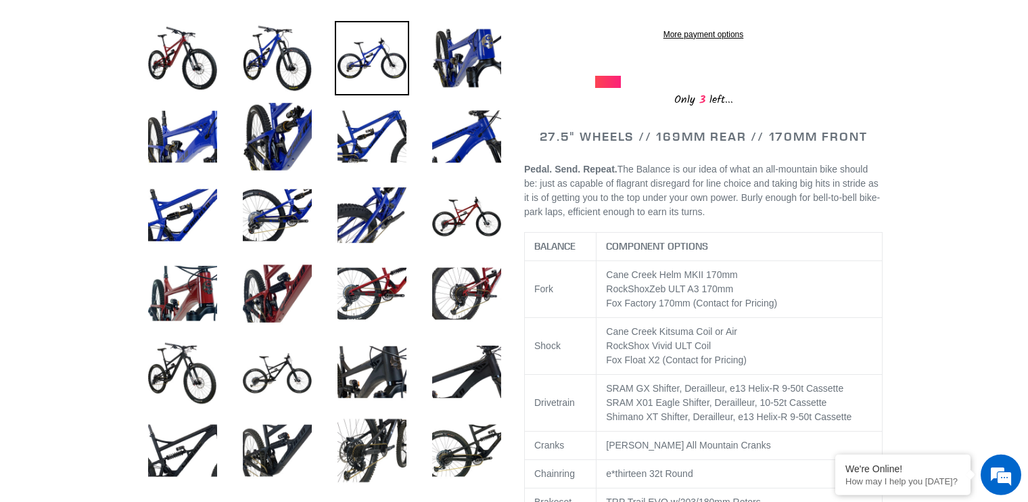
scroll to position [500, 0]
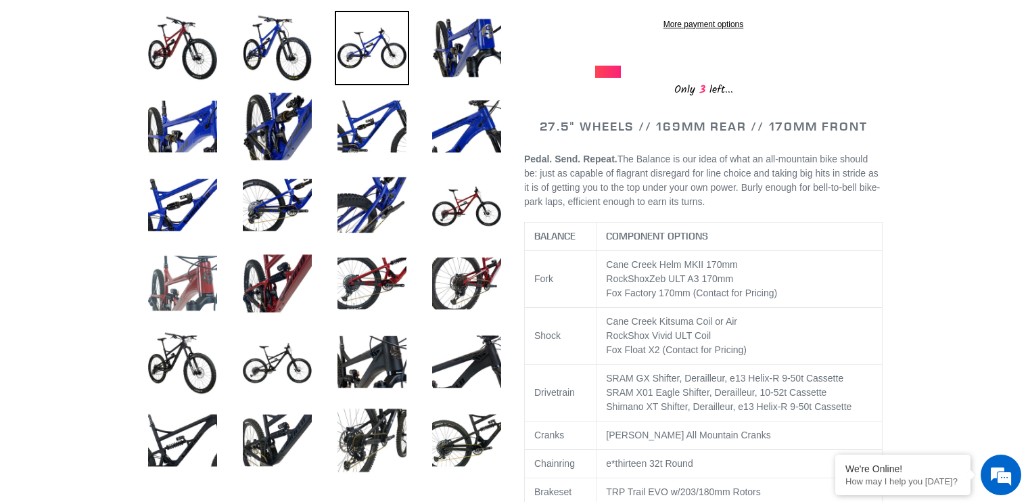
click at [219, 284] on img at bounding box center [182, 283] width 74 height 74
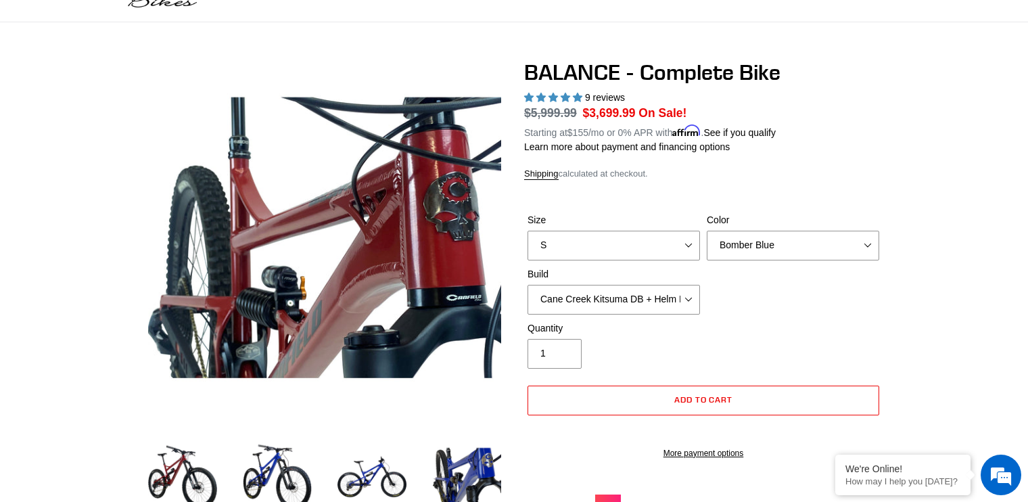
scroll to position [357, 0]
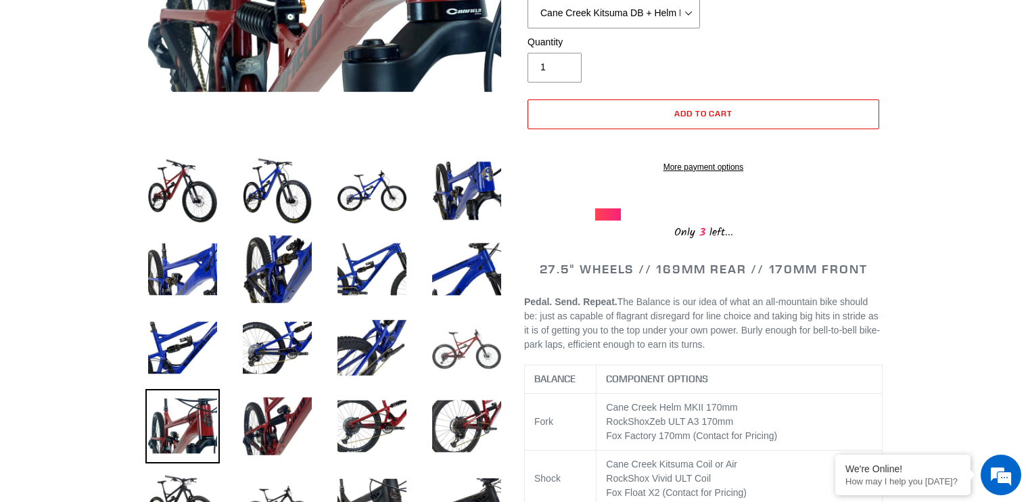
click at [489, 348] on img at bounding box center [467, 348] width 74 height 74
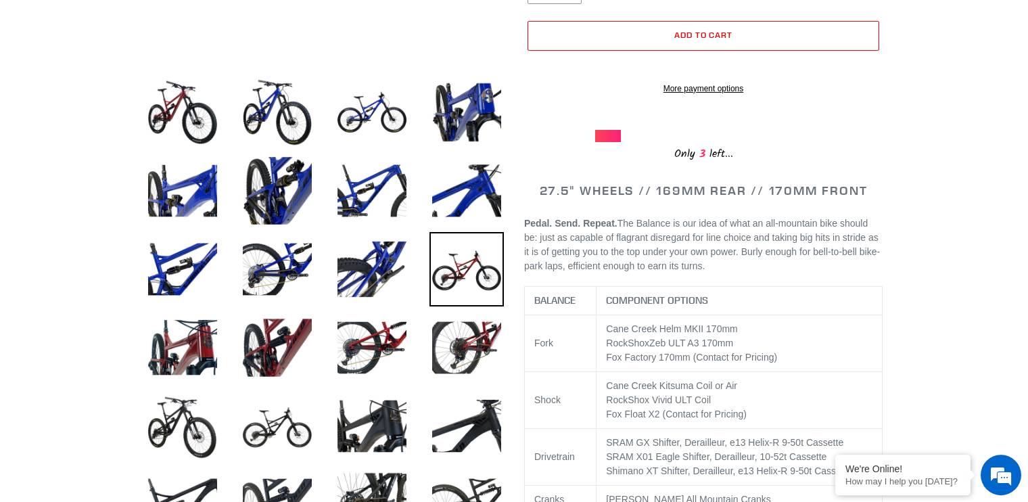
scroll to position [571, 0]
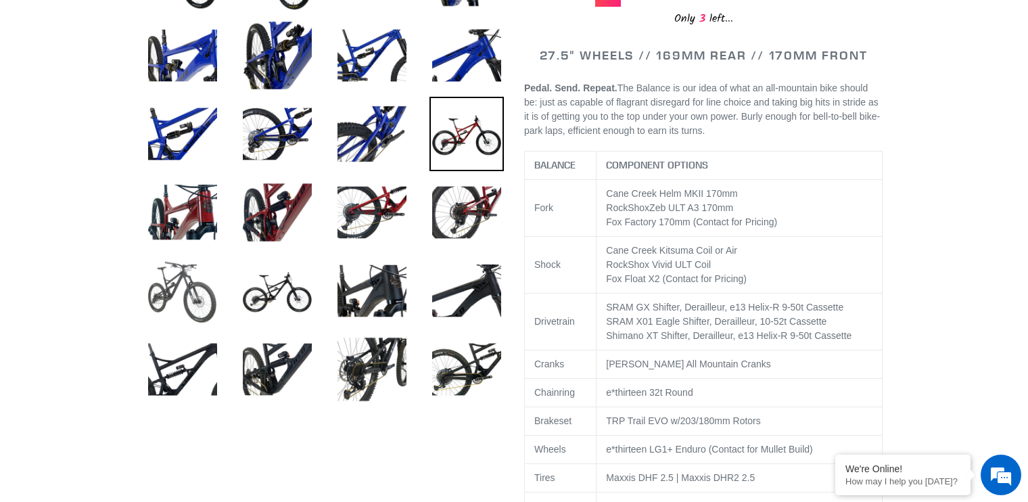
click at [208, 277] on img at bounding box center [182, 291] width 74 height 74
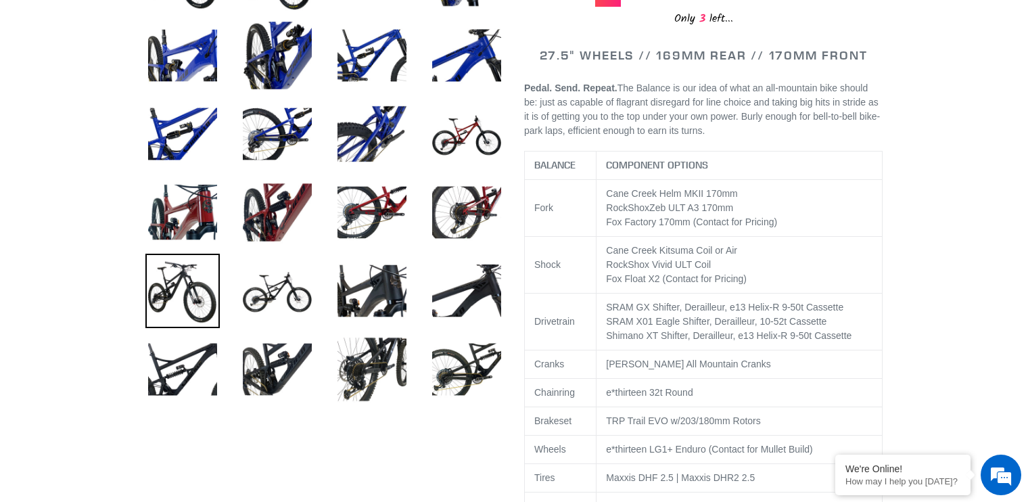
scroll to position [357, 0]
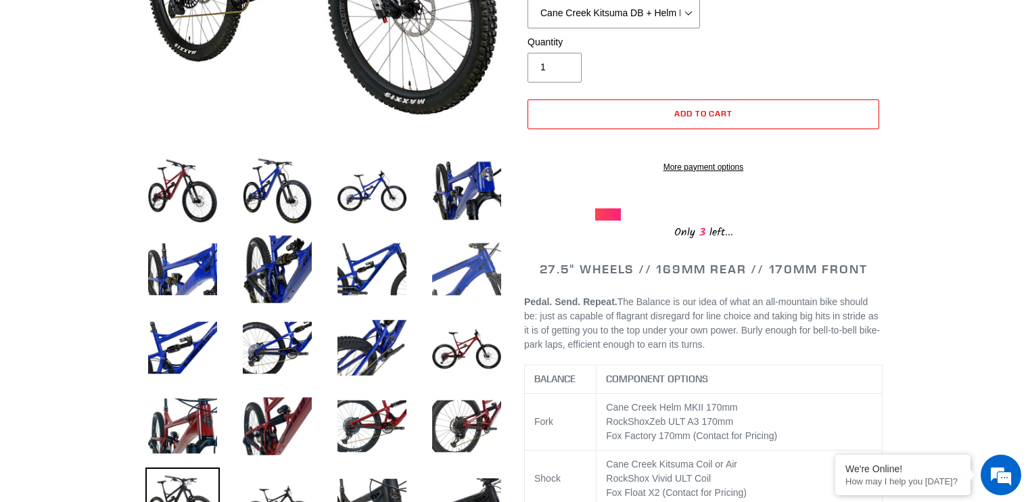
click at [455, 272] on img at bounding box center [467, 269] width 74 height 74
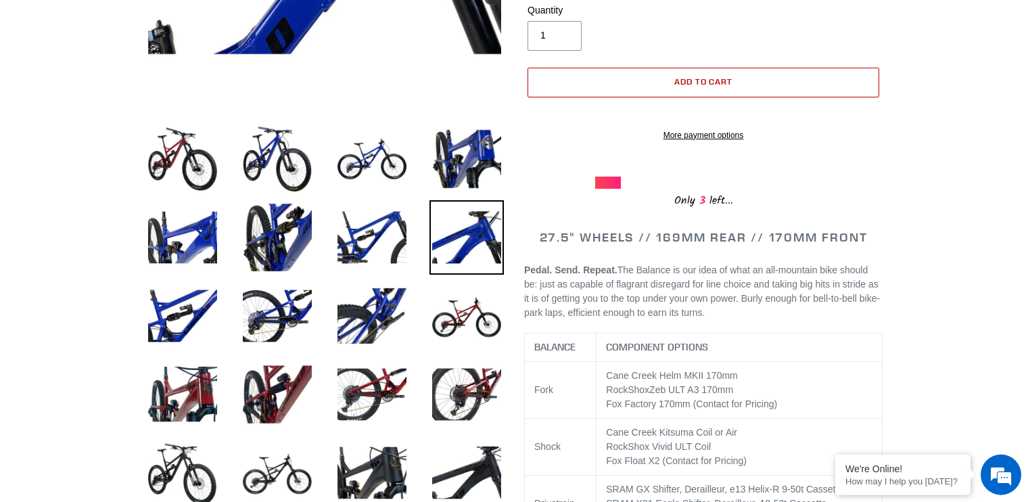
scroll to position [500, 0]
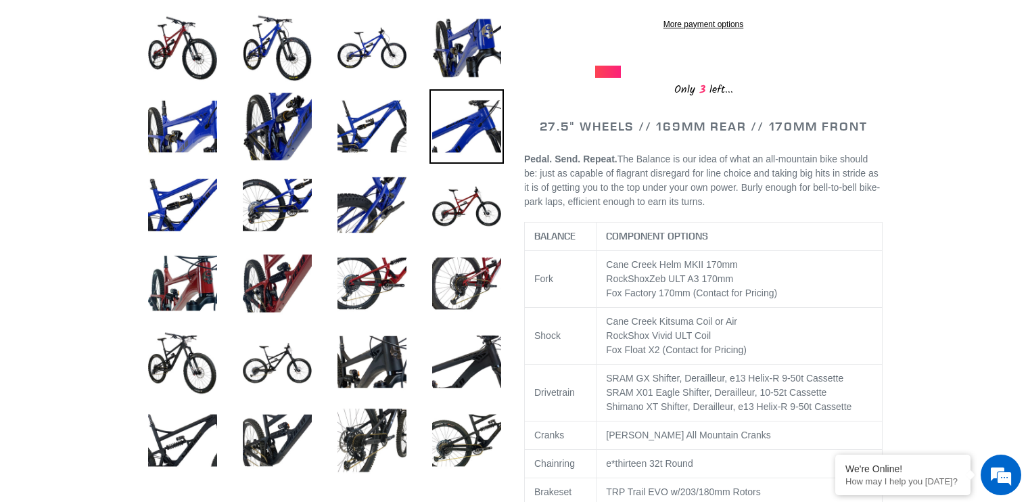
click at [223, 272] on li at bounding box center [267, 287] width 95 height 78
click at [208, 276] on img at bounding box center [182, 283] width 74 height 74
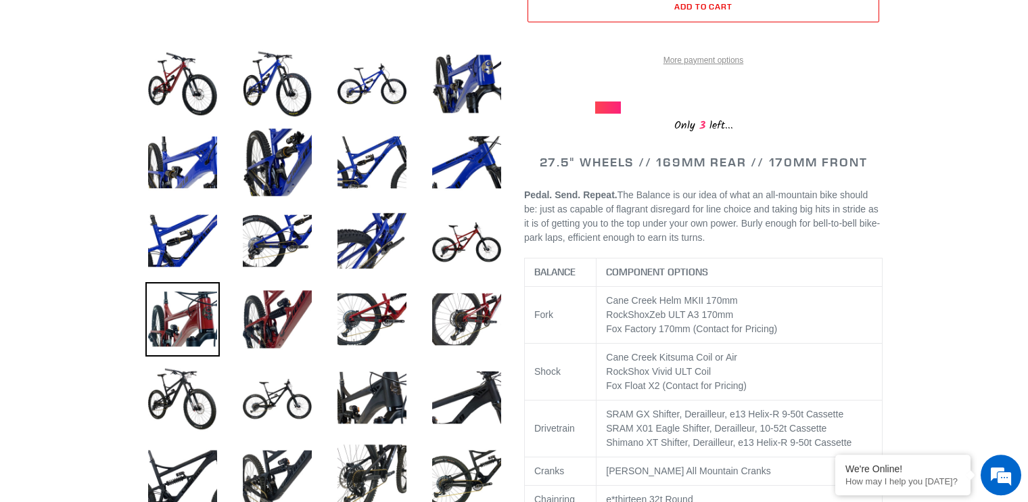
scroll to position [571, 0]
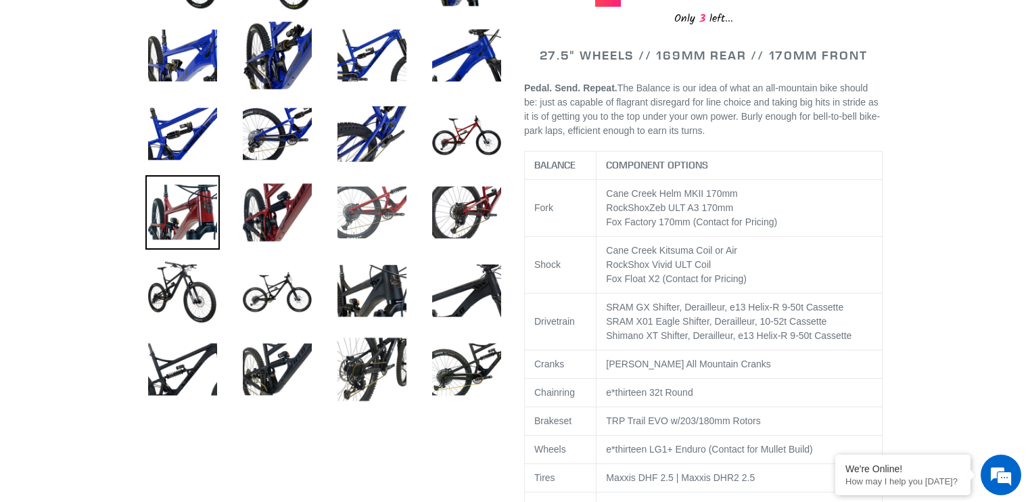
click at [367, 207] on img at bounding box center [372, 212] width 74 height 74
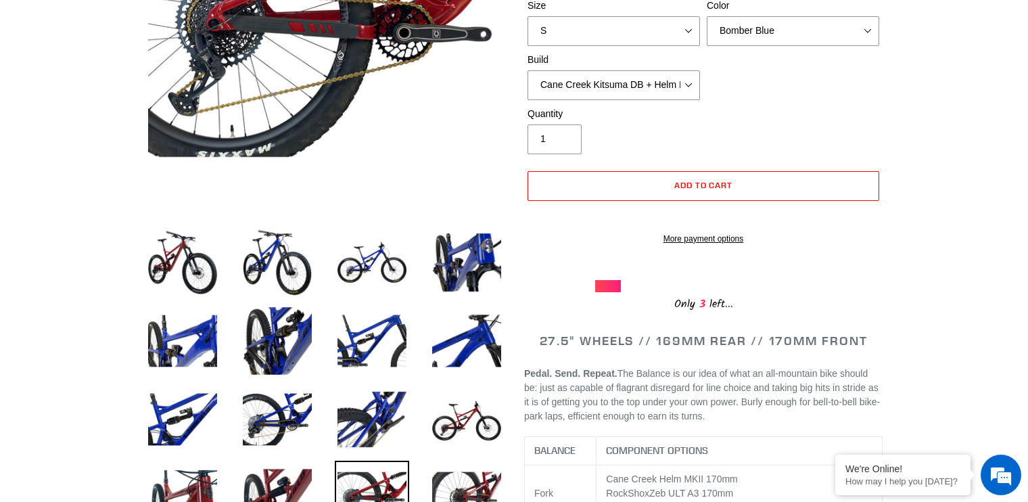
scroll to position [0, 0]
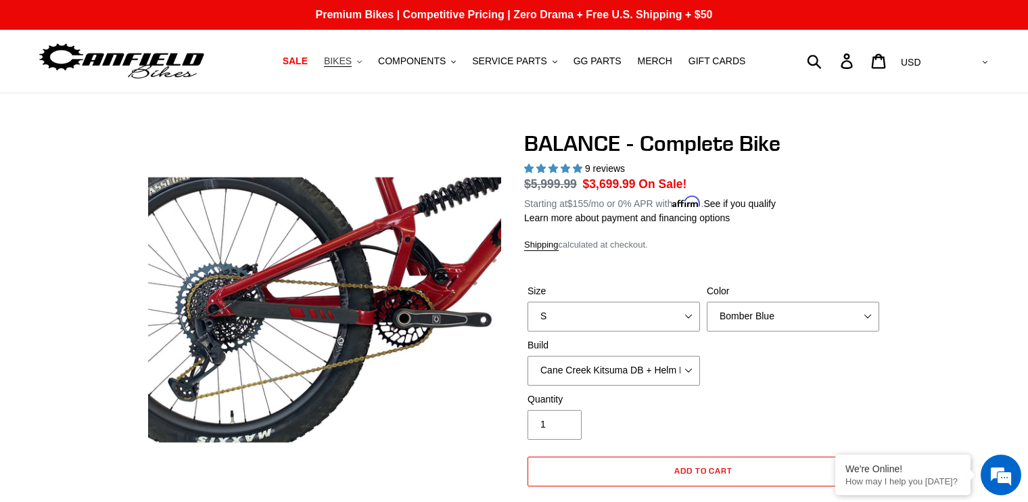
click at [352, 62] on span "BIKES" at bounding box center [338, 61] width 28 height 12
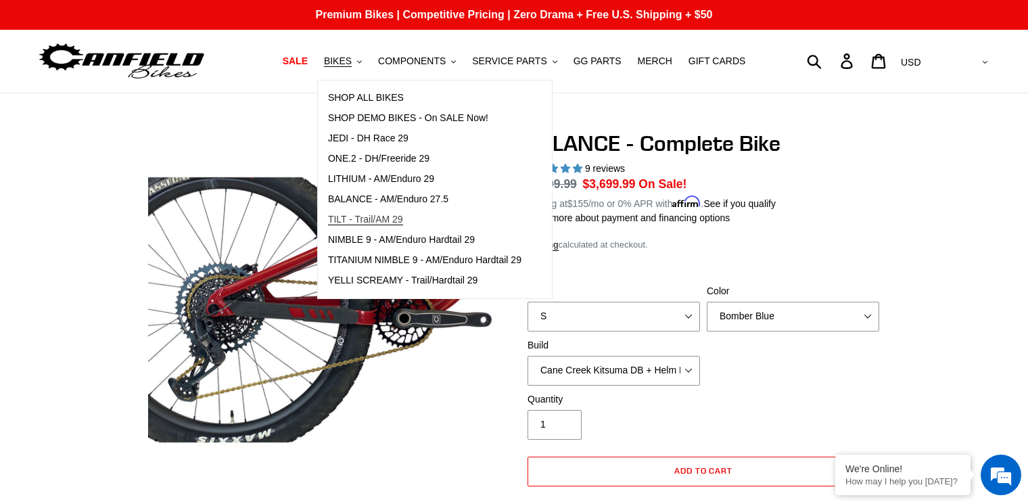
click at [388, 223] on span "TILT - Trail/AM 29" at bounding box center [365, 220] width 75 height 12
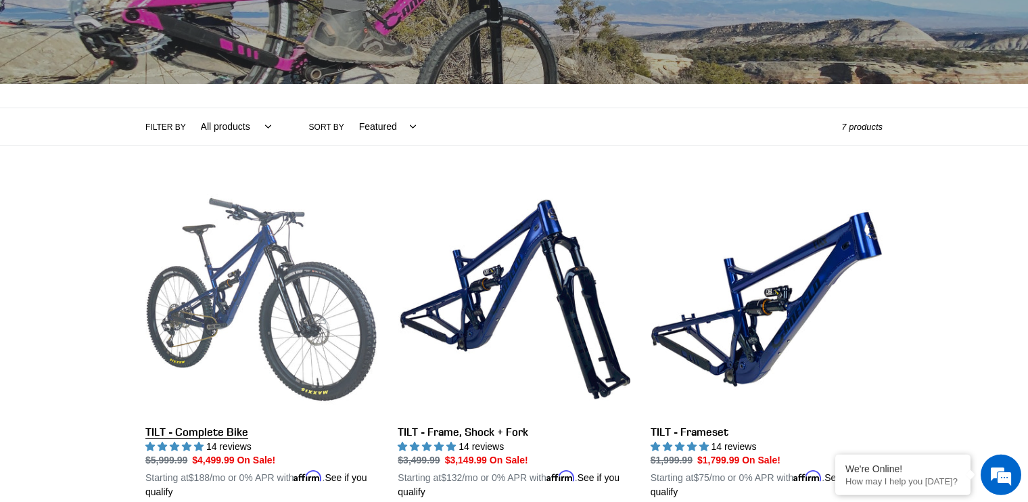
scroll to position [357, 0]
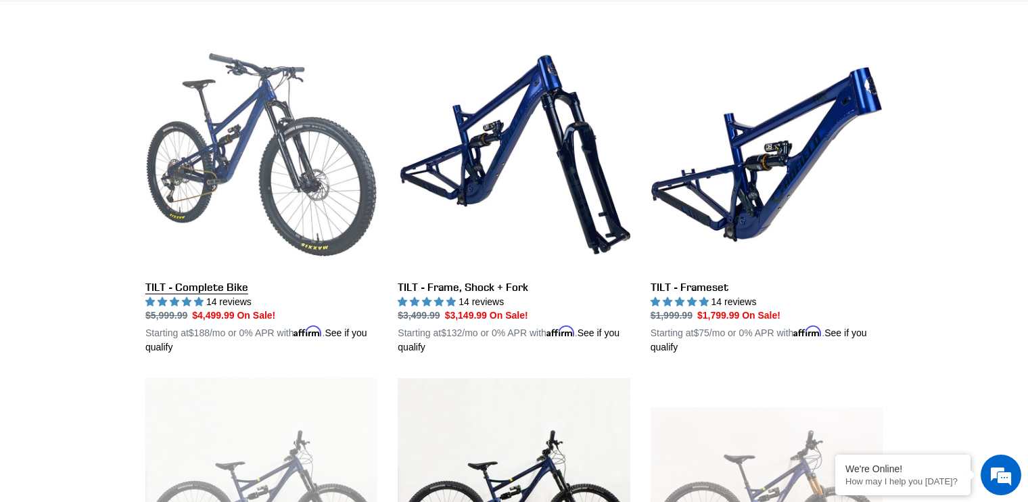
click at [212, 287] on link "TILT - Complete Bike" at bounding box center [261, 197] width 232 height 317
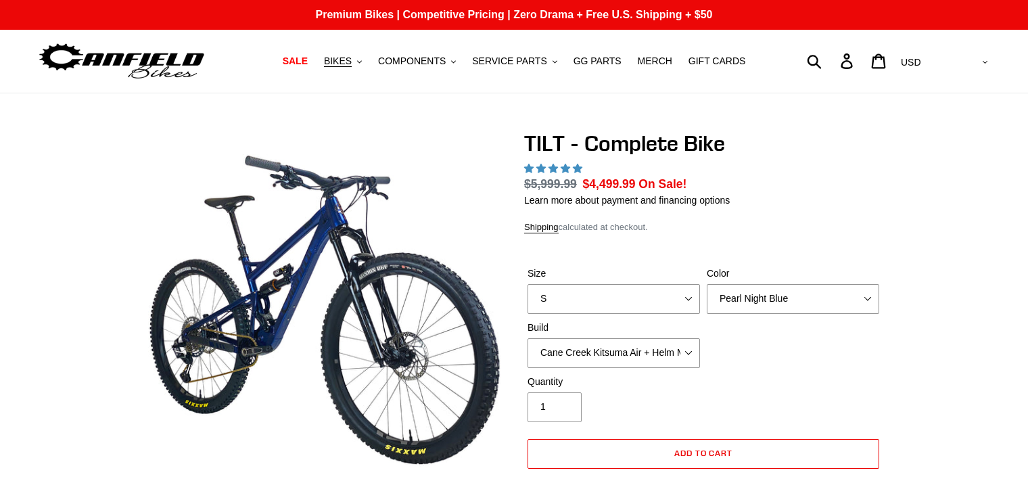
select select "highest-rating"
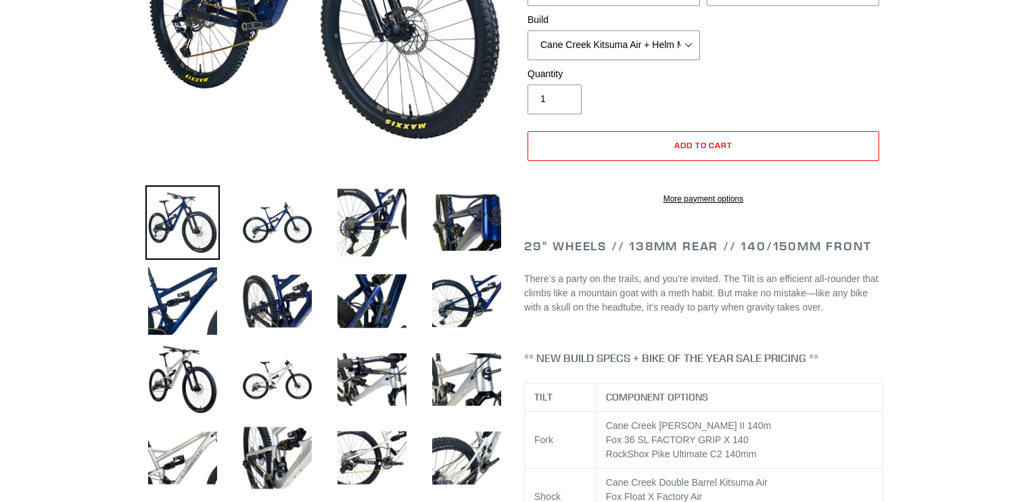
scroll to position [357, 0]
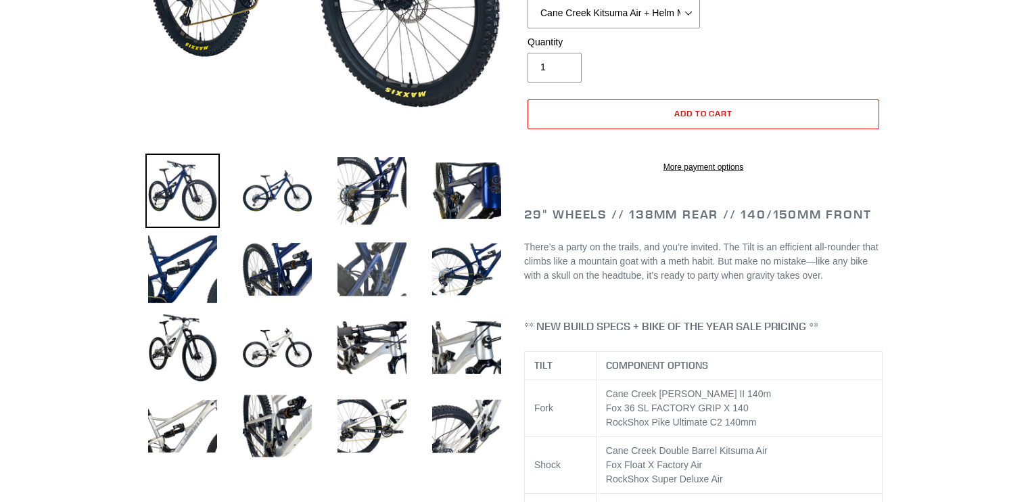
click at [390, 258] on img at bounding box center [372, 269] width 74 height 74
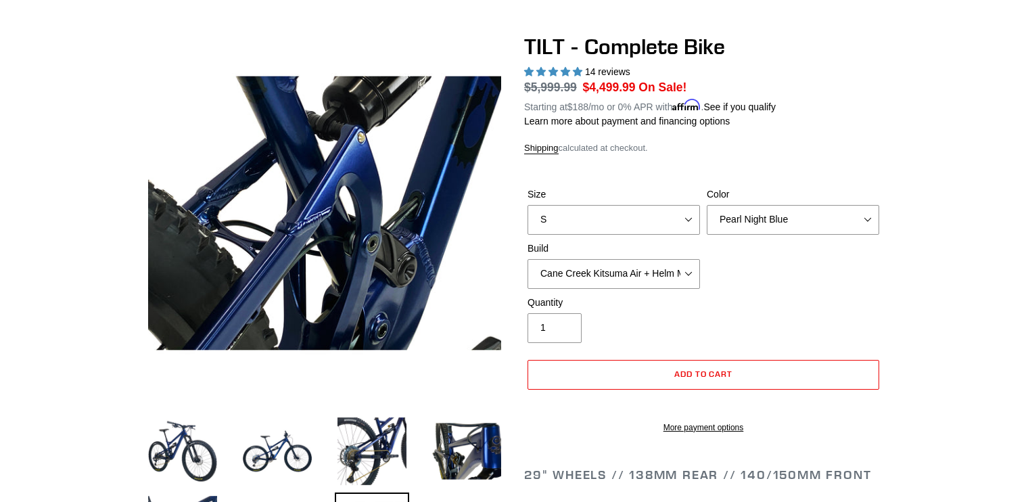
scroll to position [286, 0]
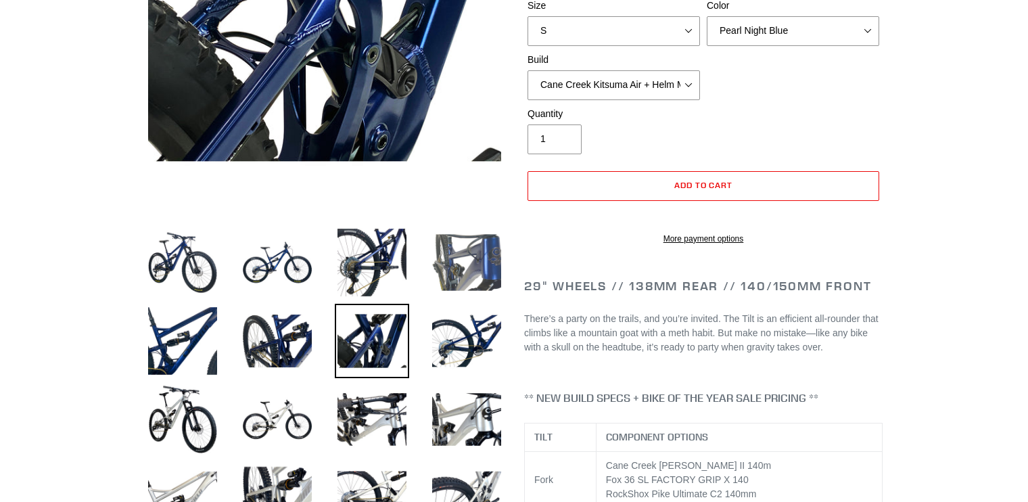
click at [460, 261] on img at bounding box center [467, 262] width 74 height 74
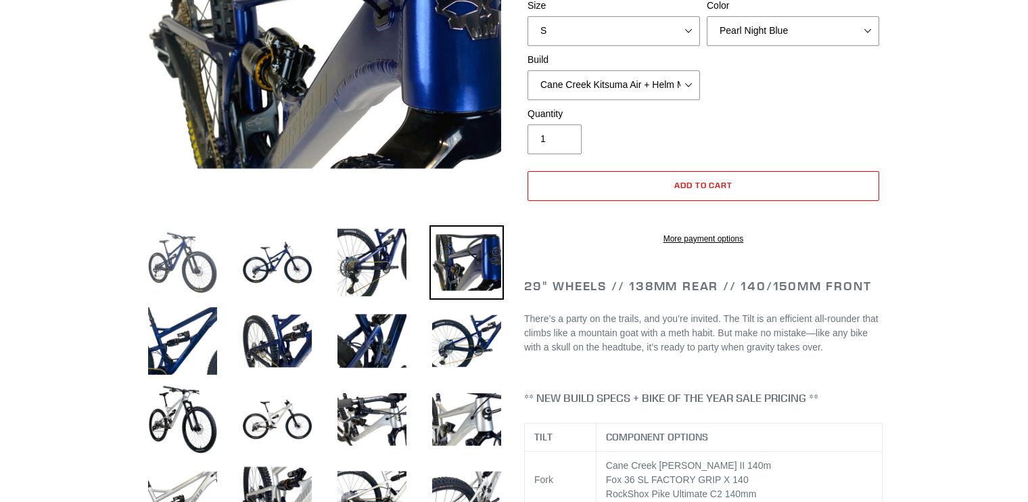
click at [204, 253] on img at bounding box center [182, 262] width 74 height 74
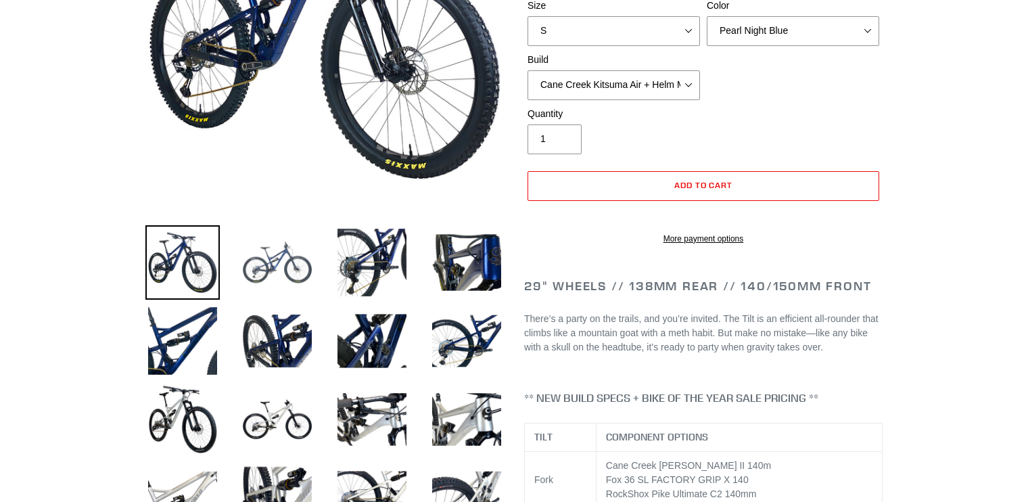
click at [264, 271] on img at bounding box center [277, 262] width 74 height 74
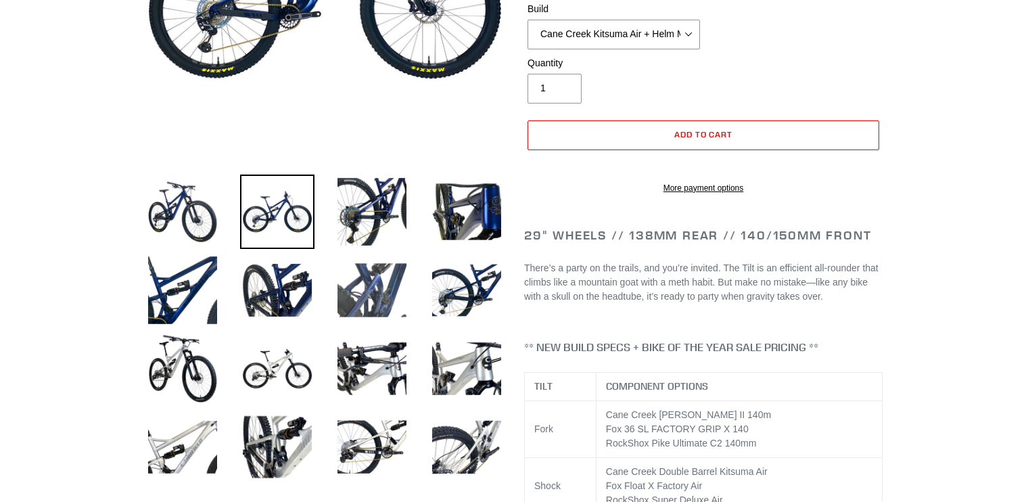
scroll to position [357, 0]
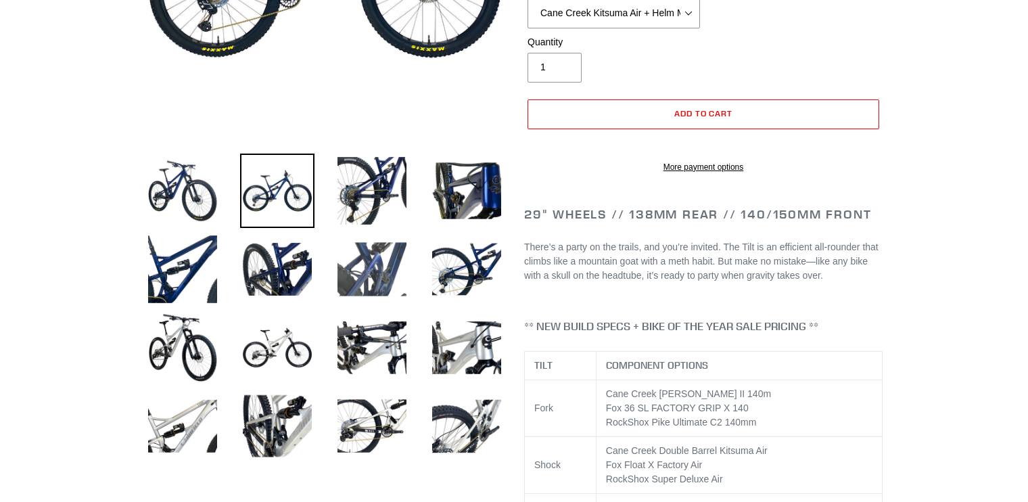
click at [403, 265] on img at bounding box center [372, 269] width 74 height 74
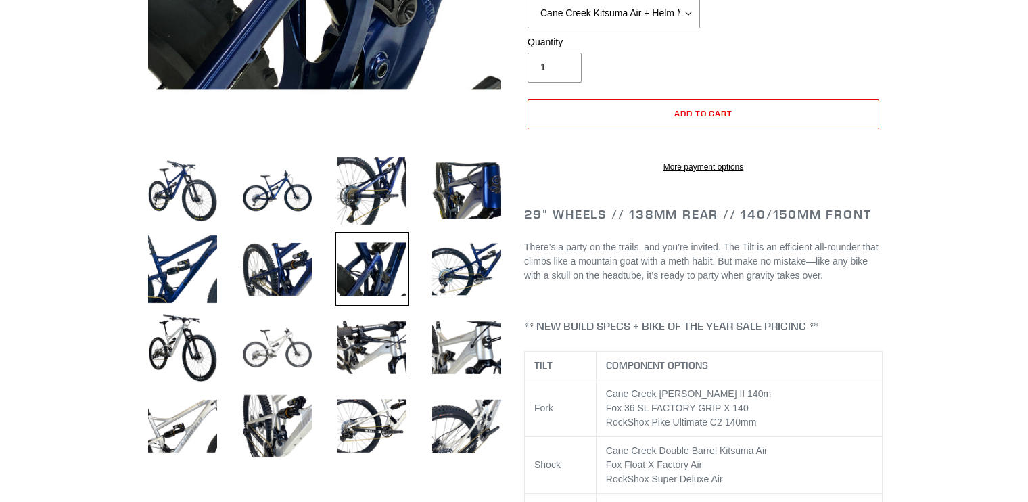
click at [281, 344] on img at bounding box center [277, 348] width 74 height 74
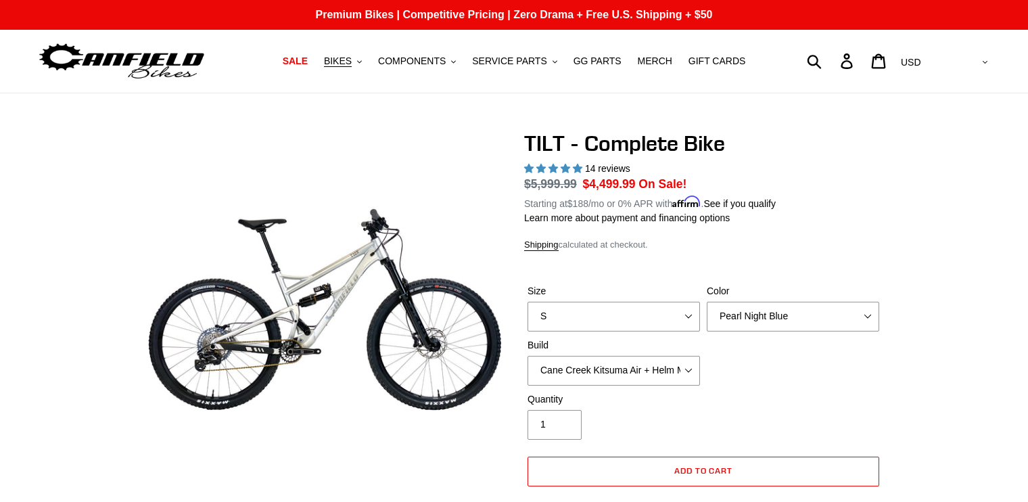
scroll to position [286, 0]
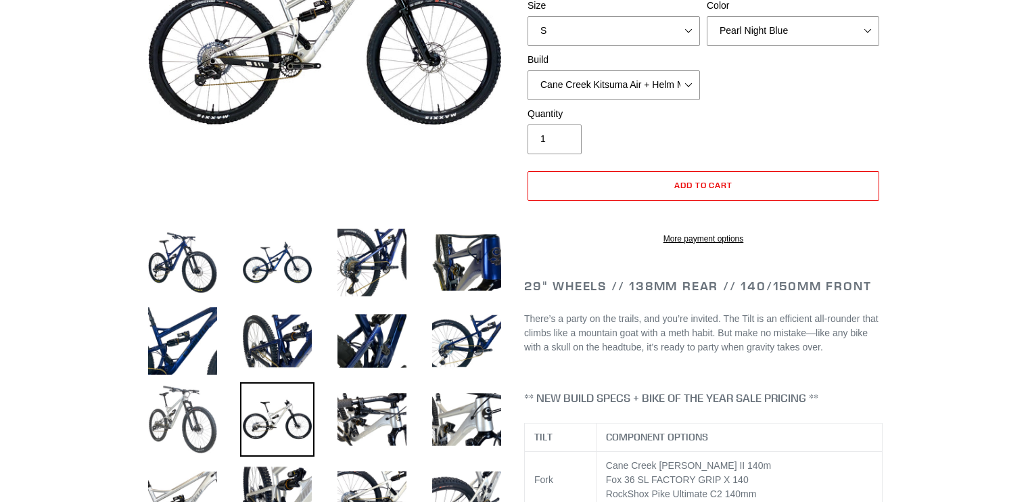
click at [200, 437] on img at bounding box center [182, 419] width 74 height 74
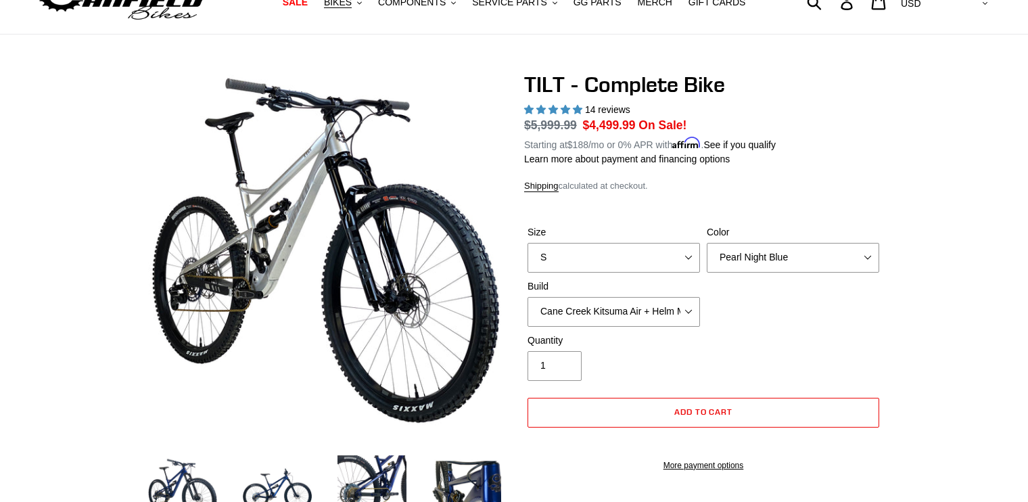
scroll to position [357, 0]
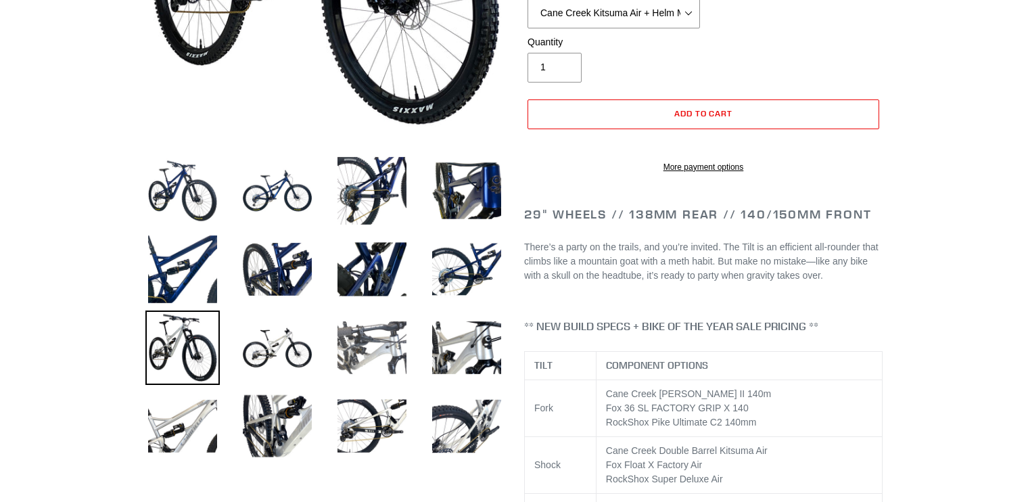
click at [394, 346] on img at bounding box center [372, 348] width 74 height 74
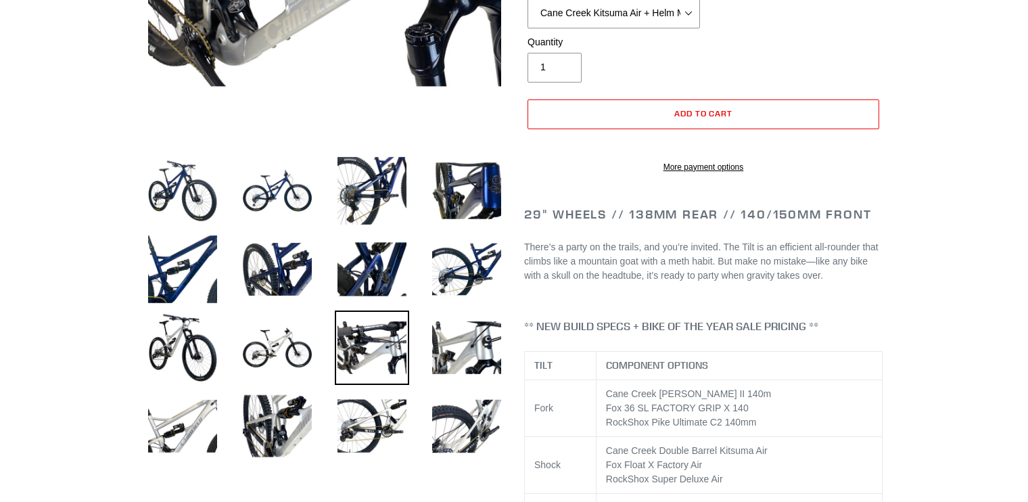
scroll to position [71, 0]
